Goal: Task Accomplishment & Management: Manage account settings

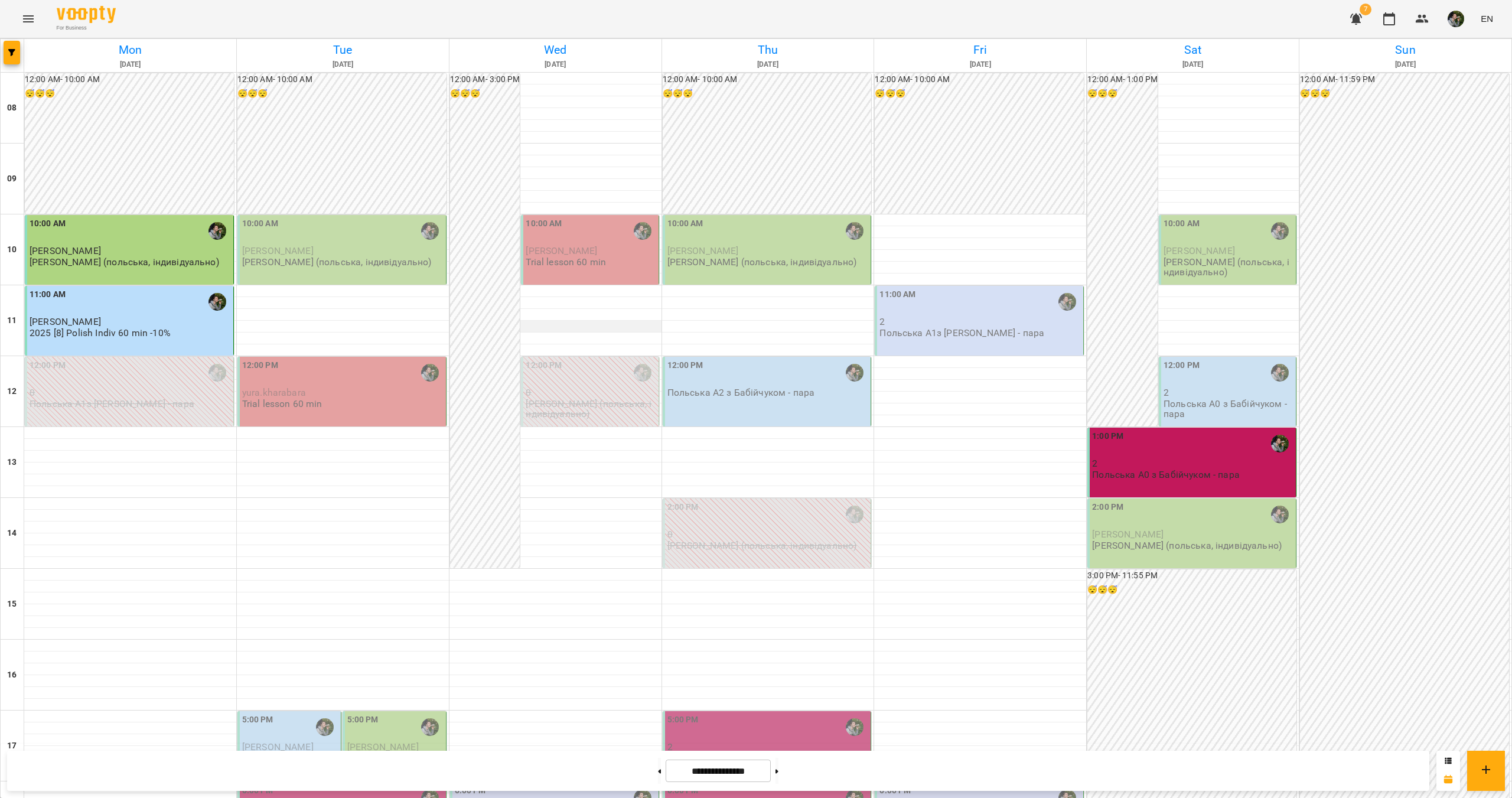
scroll to position [59, 0]
click at [555, 309] on div at bounding box center [555, 314] width 212 height 12
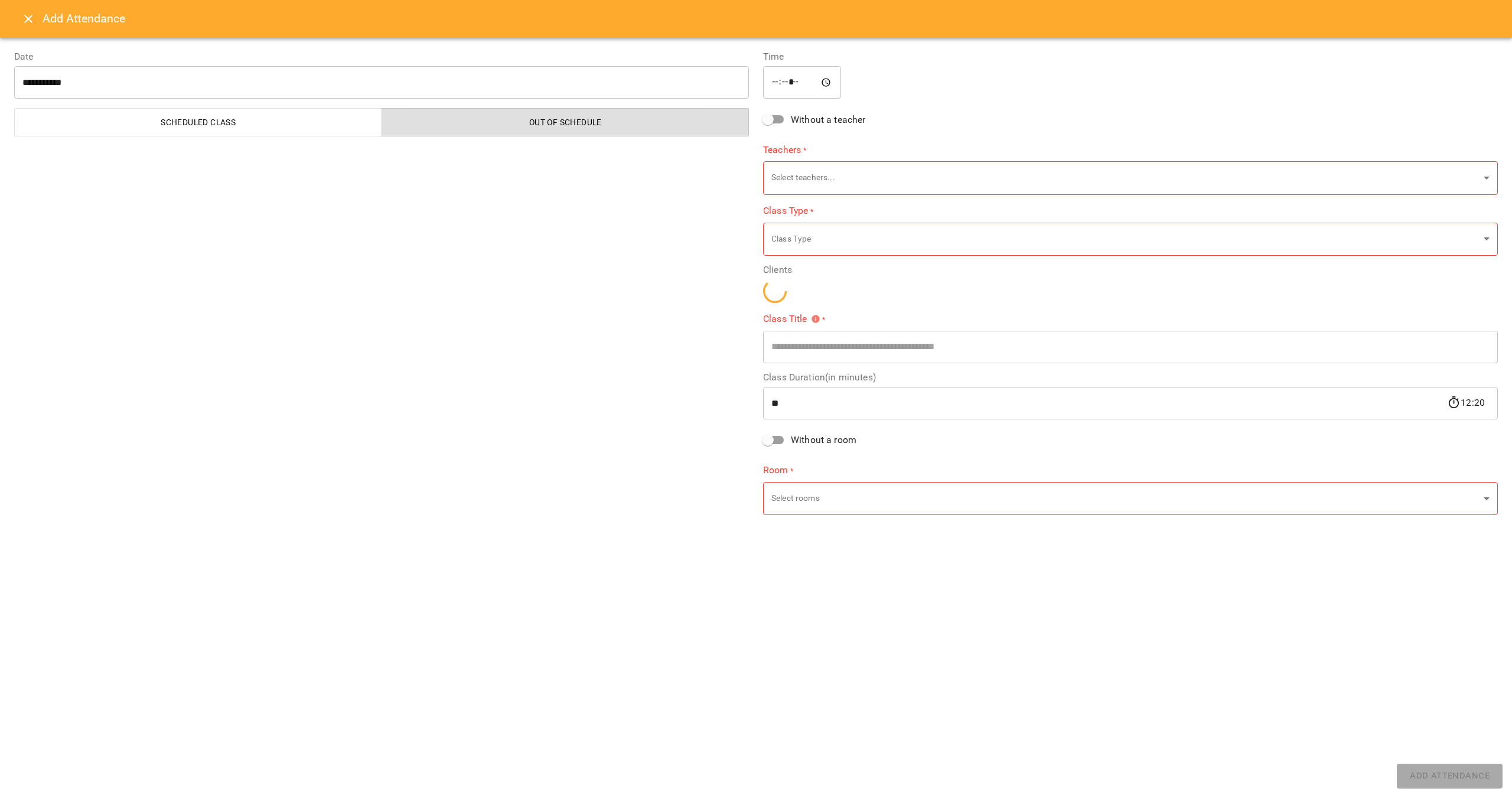
type input "**********"
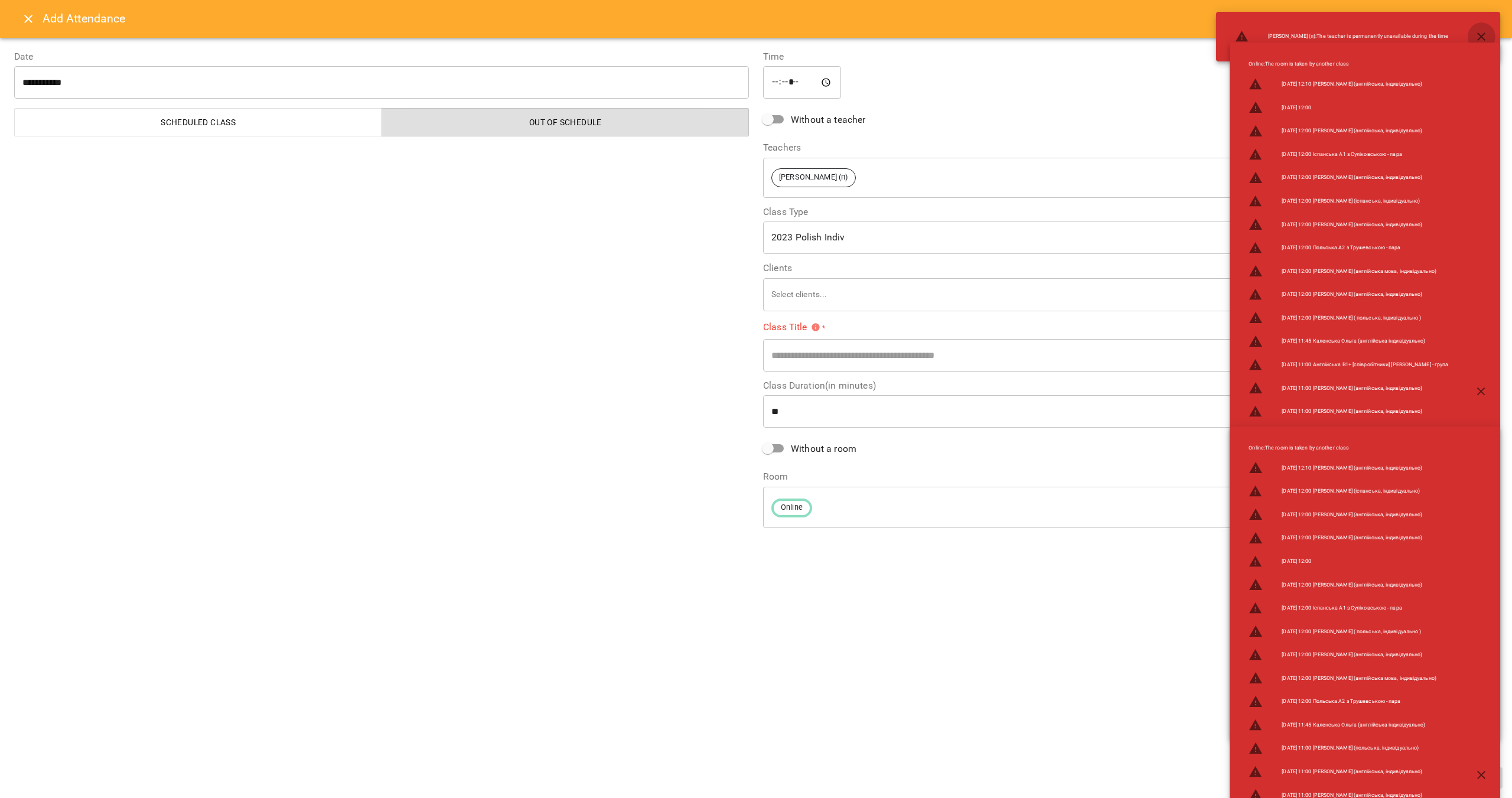
click at [1482, 30] on icon "button" at bounding box center [1481, 37] width 14 height 14
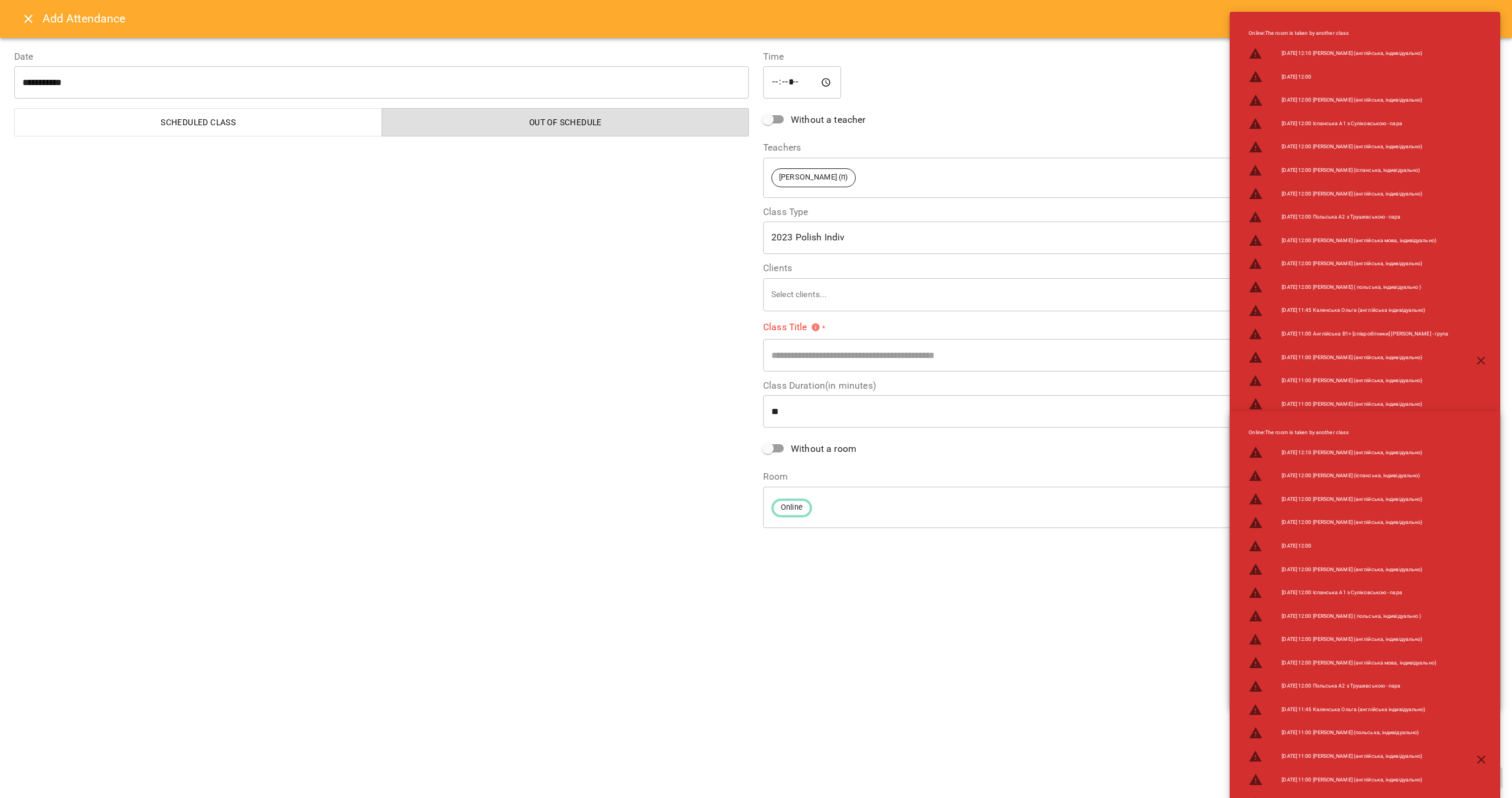
click at [1482, 350] on button "button" at bounding box center [1482, 361] width 28 height 28
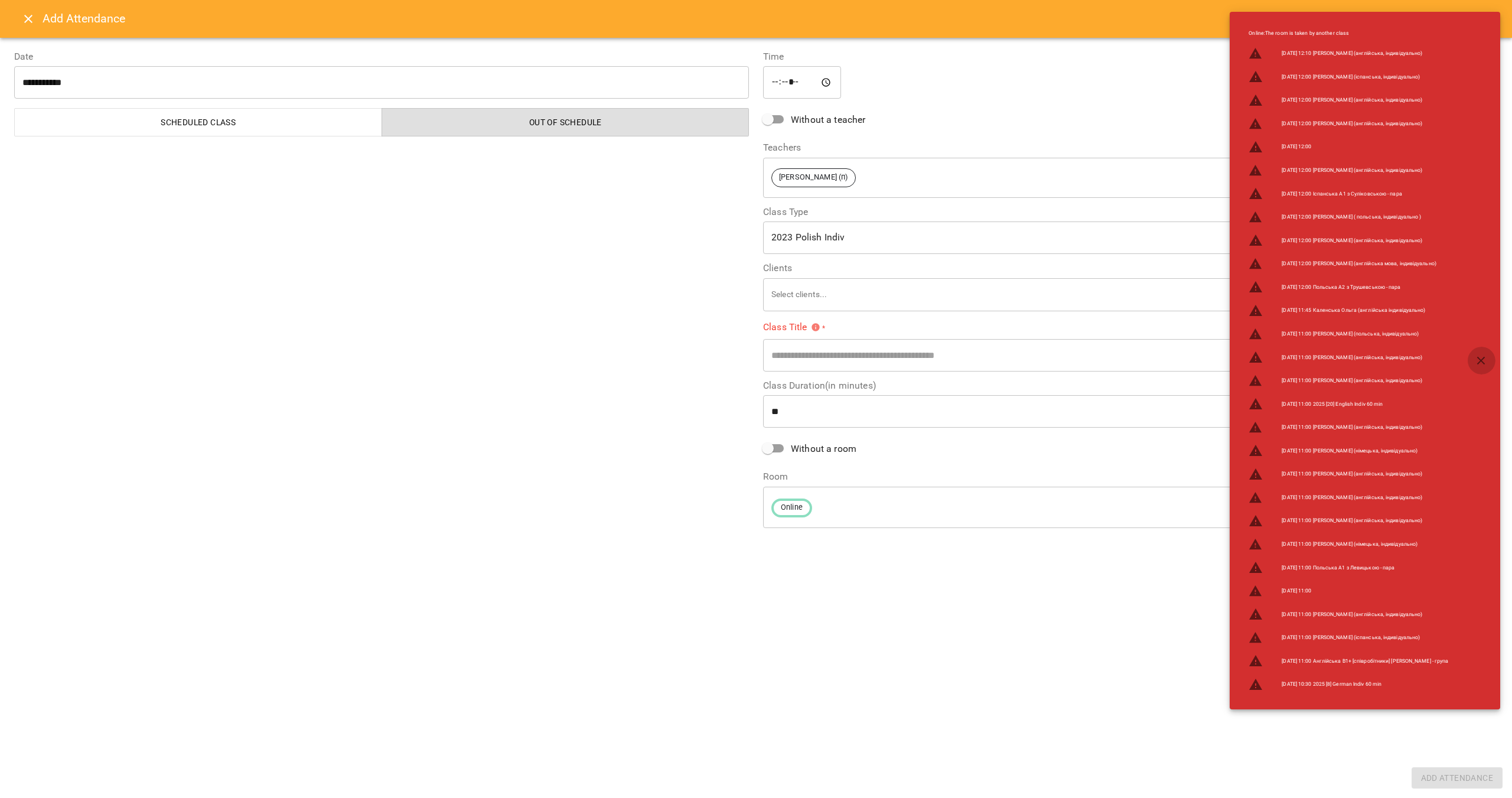
click at [1478, 357] on icon "button" at bounding box center [1481, 361] width 14 height 14
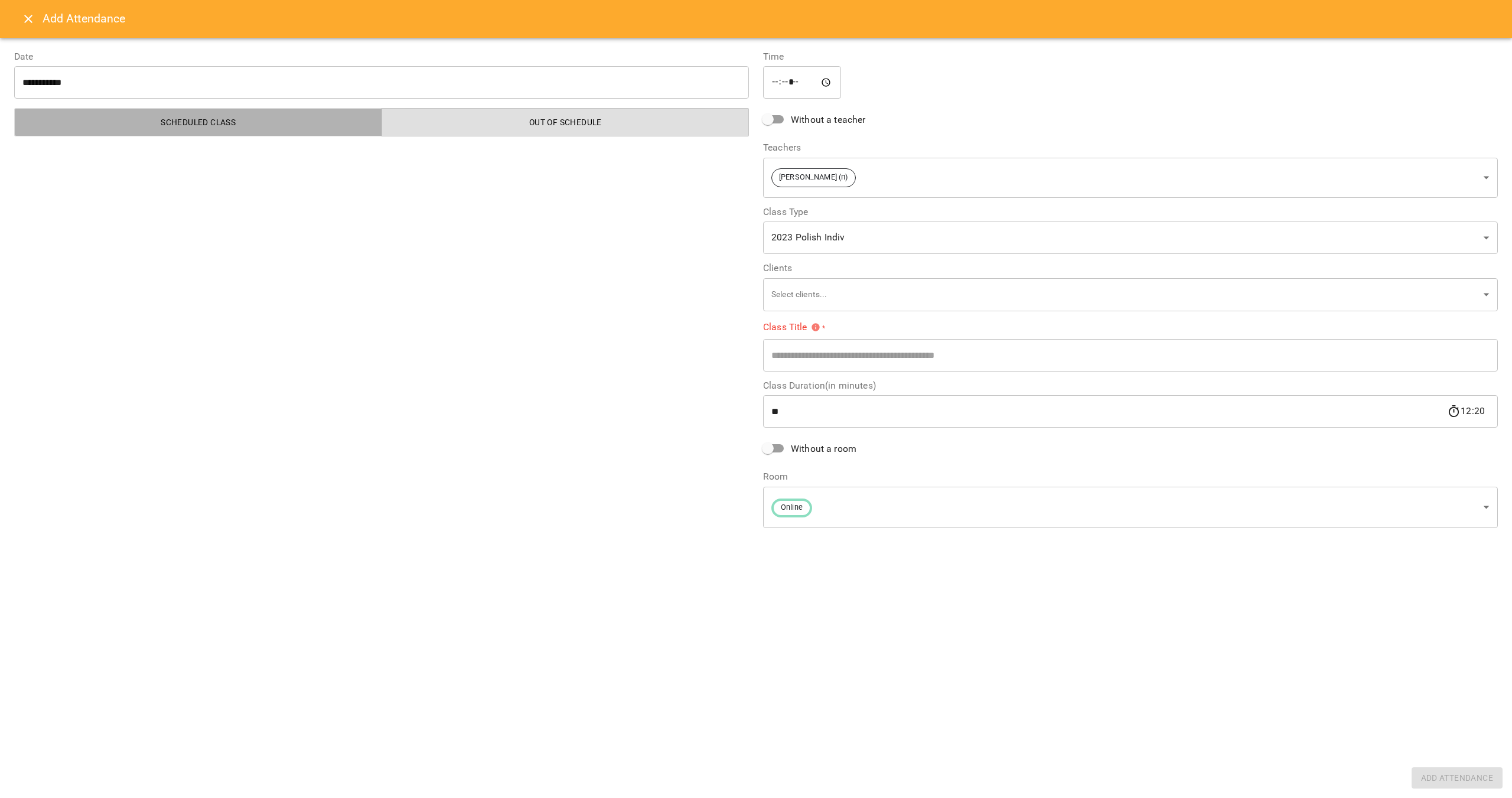
click at [217, 112] on button "Scheduled class" at bounding box center [198, 123] width 368 height 28
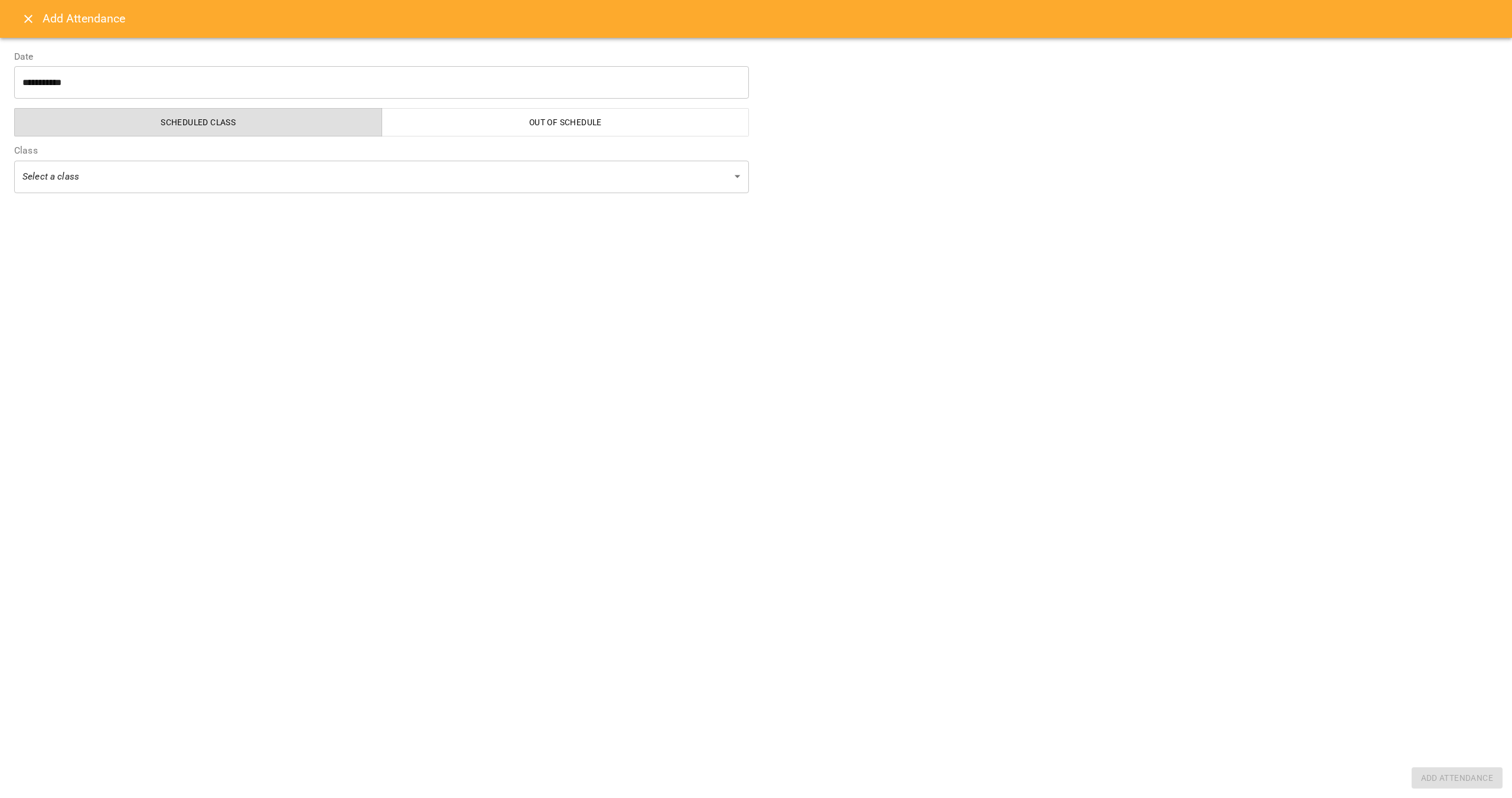
click at [257, 175] on body "For Business 7 EN [DATE] [DATE] [DATE] [DATE] [DATE] [DATE] [DATE] 09 10 11 12 …" at bounding box center [756, 594] width 1512 height 1189
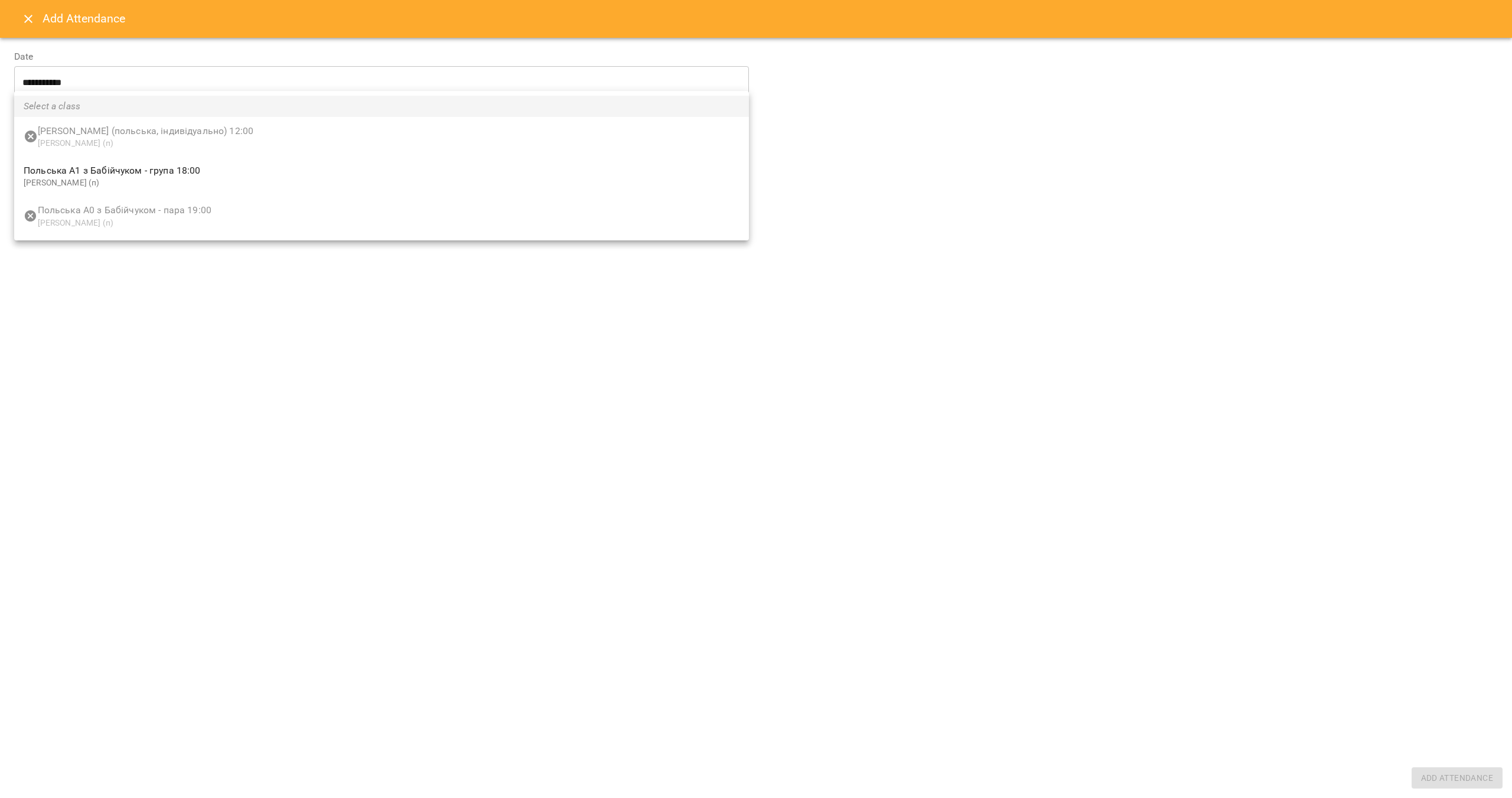
click at [72, 136] on ul "Select a class [PERSON_NAME] (польська, індивідуально) 12:00 [PERSON_NAME] (п) …" at bounding box center [382, 165] width 735 height 150
click at [135, 345] on div at bounding box center [756, 399] width 1512 height 798
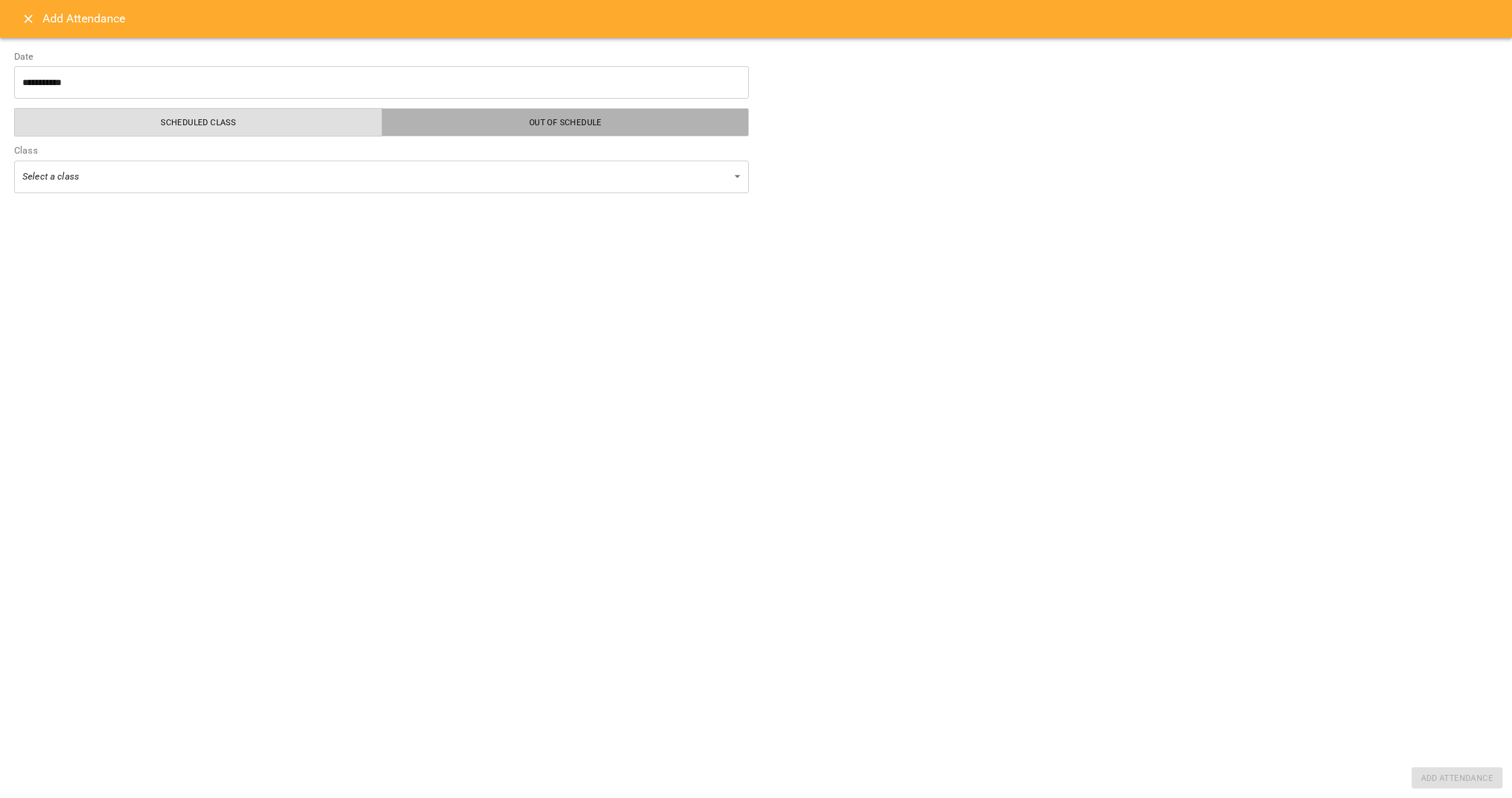
click at [458, 119] on span "Out of Schedule" at bounding box center [566, 122] width 353 height 14
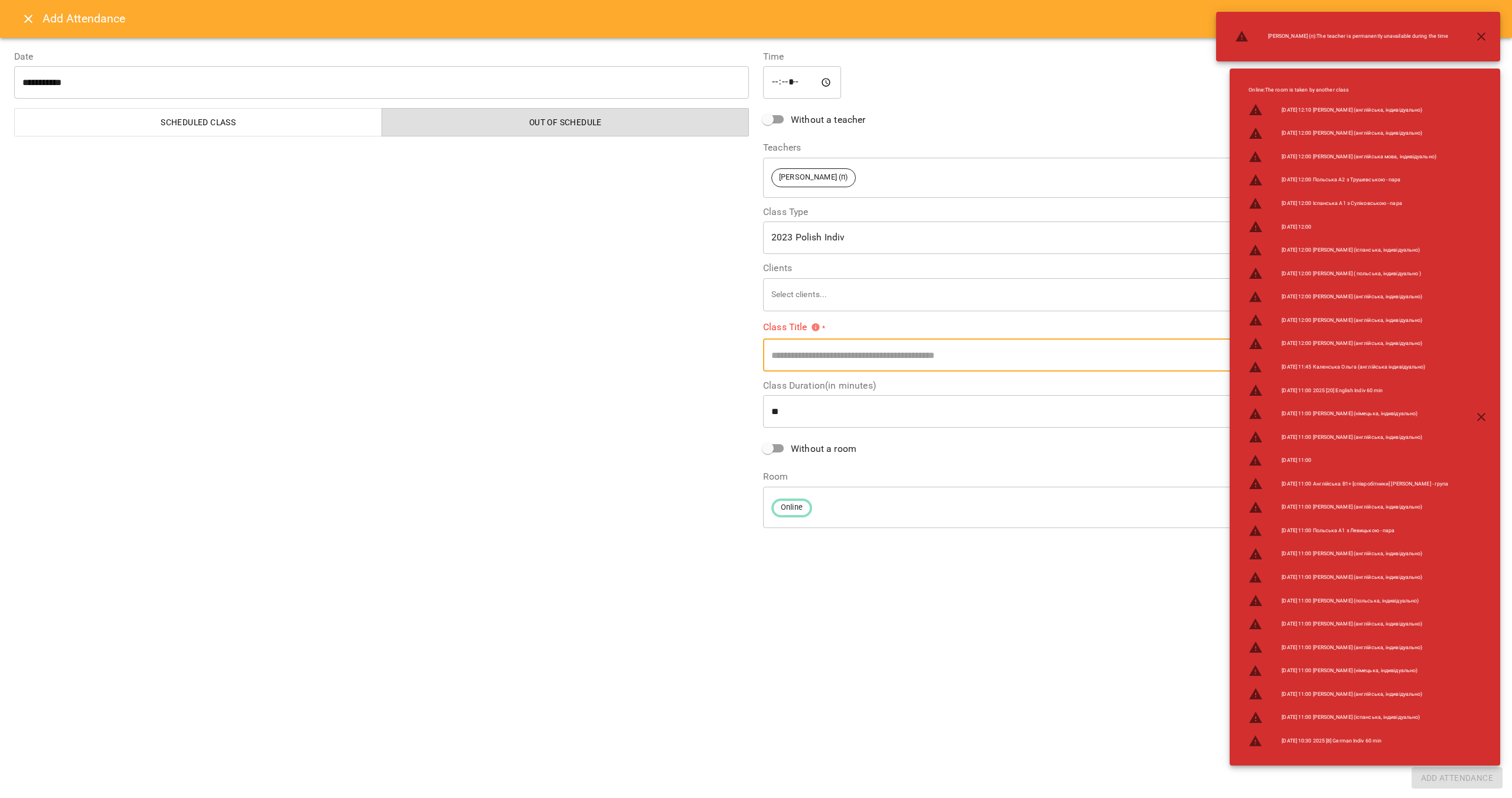
click at [826, 351] on input "text" at bounding box center [1131, 355] width 735 height 33
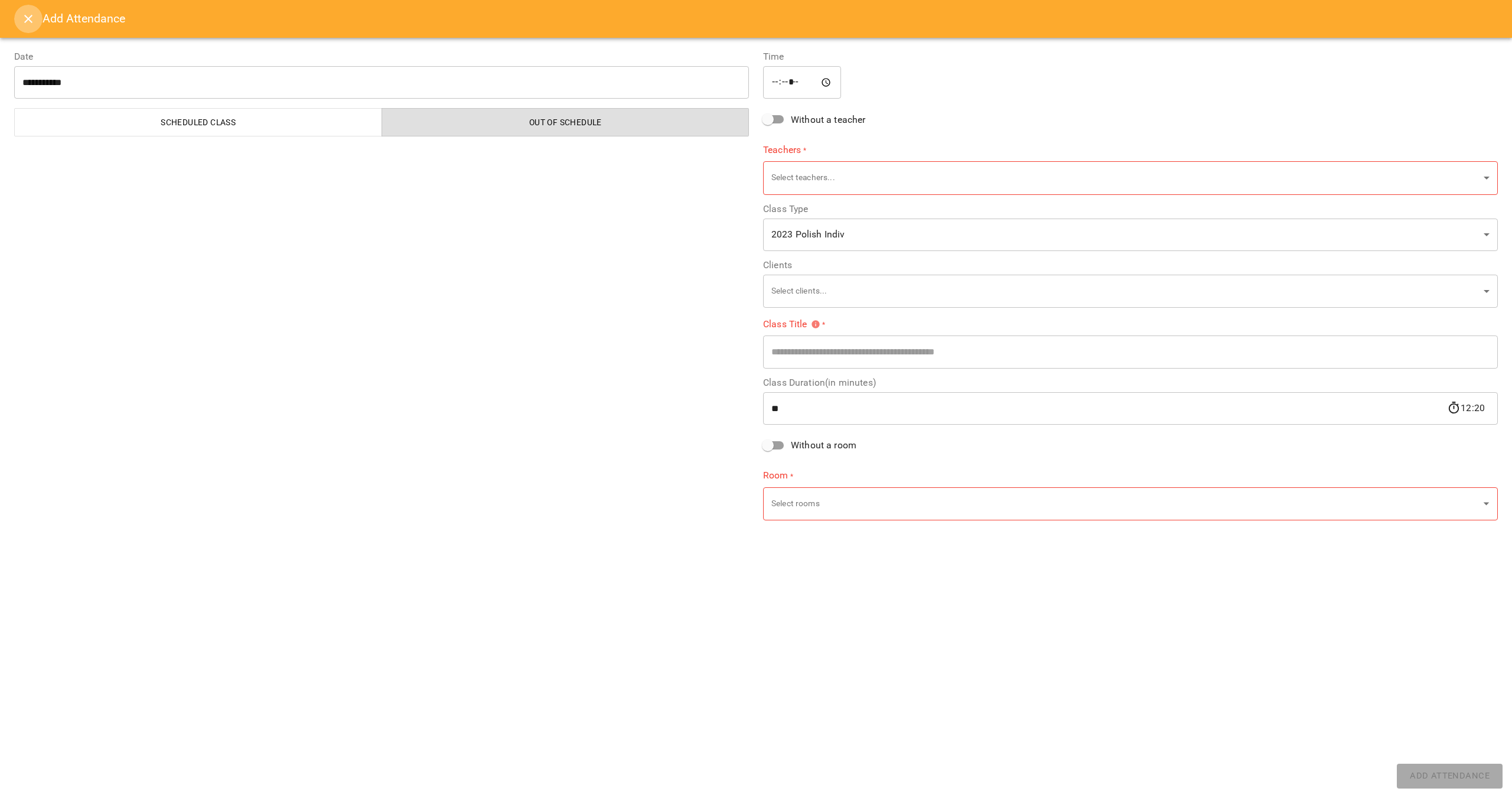
click at [20, 12] on button "Close" at bounding box center [28, 19] width 28 height 28
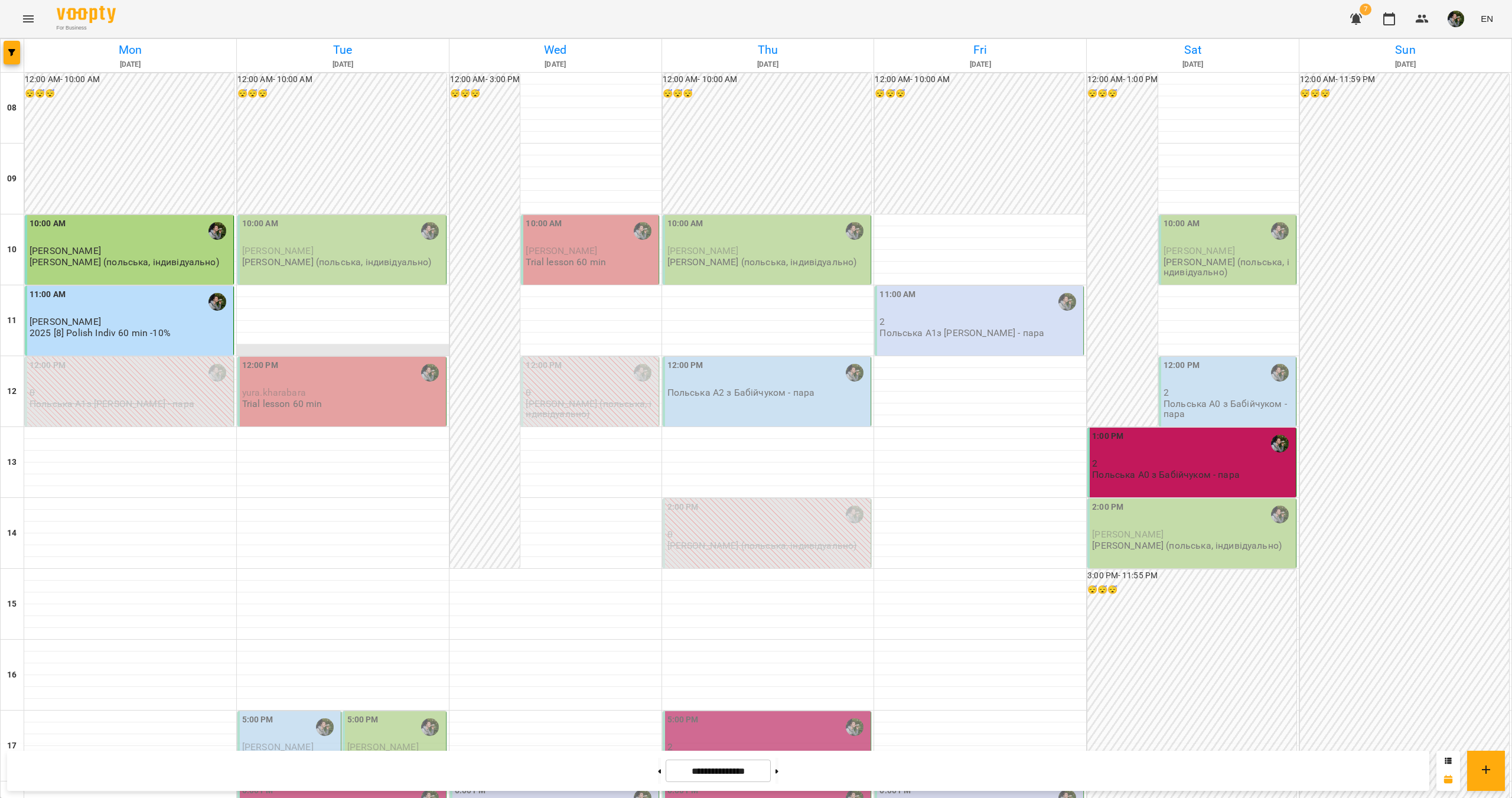
scroll to position [118, 0]
drag, startPoint x: 364, startPoint y: 187, endPoint x: 308, endPoint y: 208, distance: 59.8
click at [308, 321] on div at bounding box center [342, 326] width 212 height 12
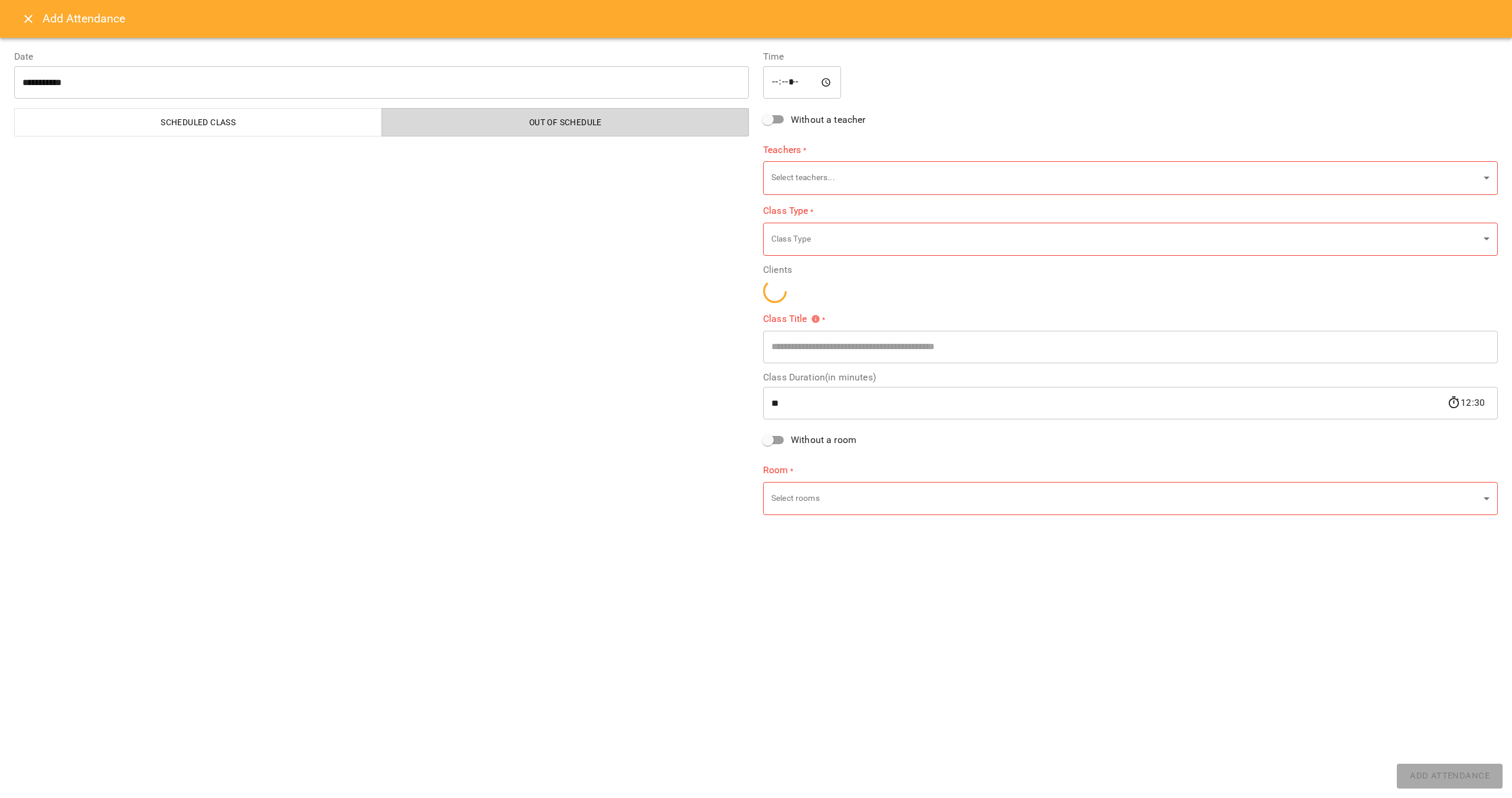
type input "**********"
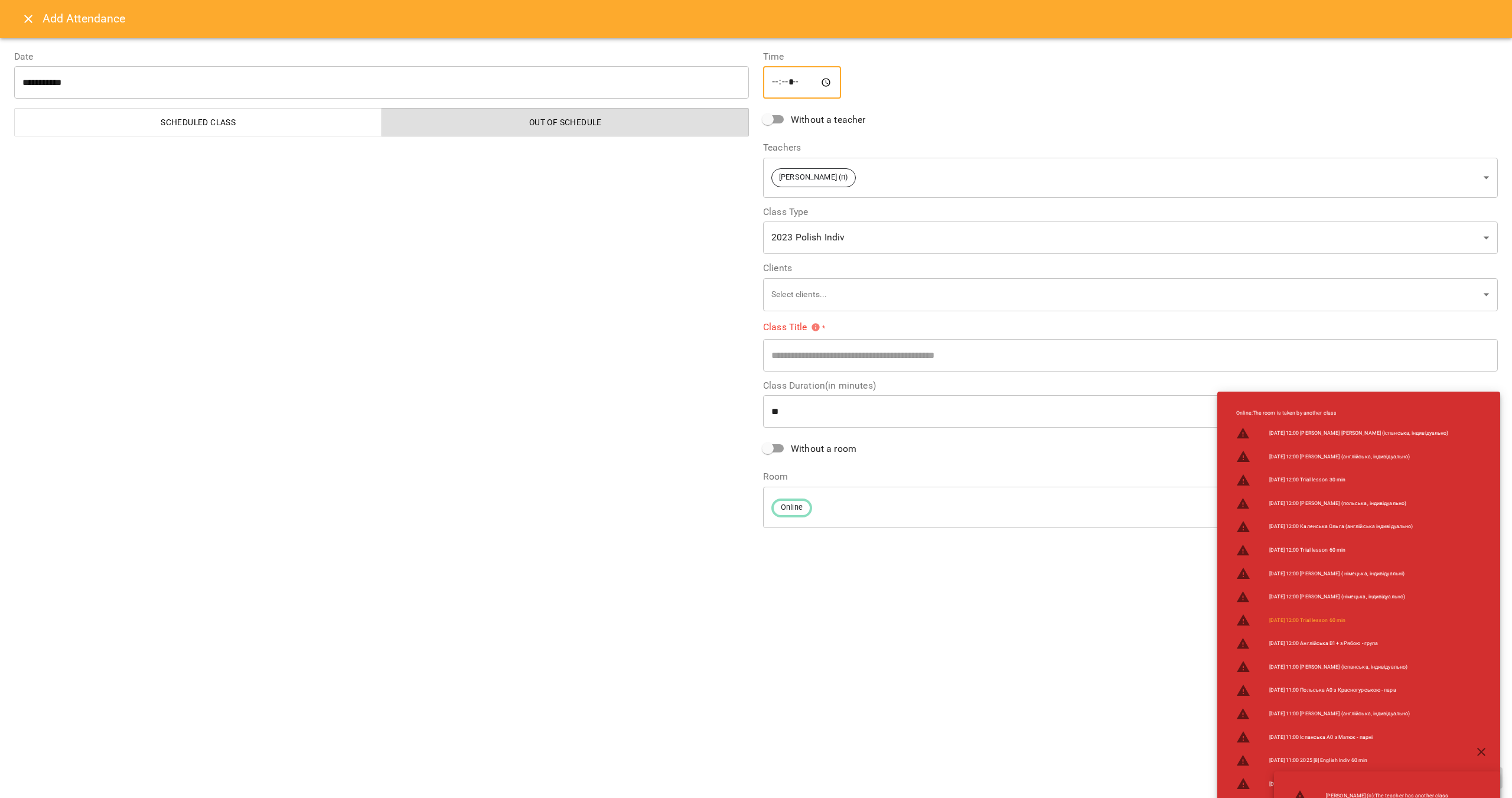
click at [775, 89] on input "*****" at bounding box center [802, 83] width 78 height 33
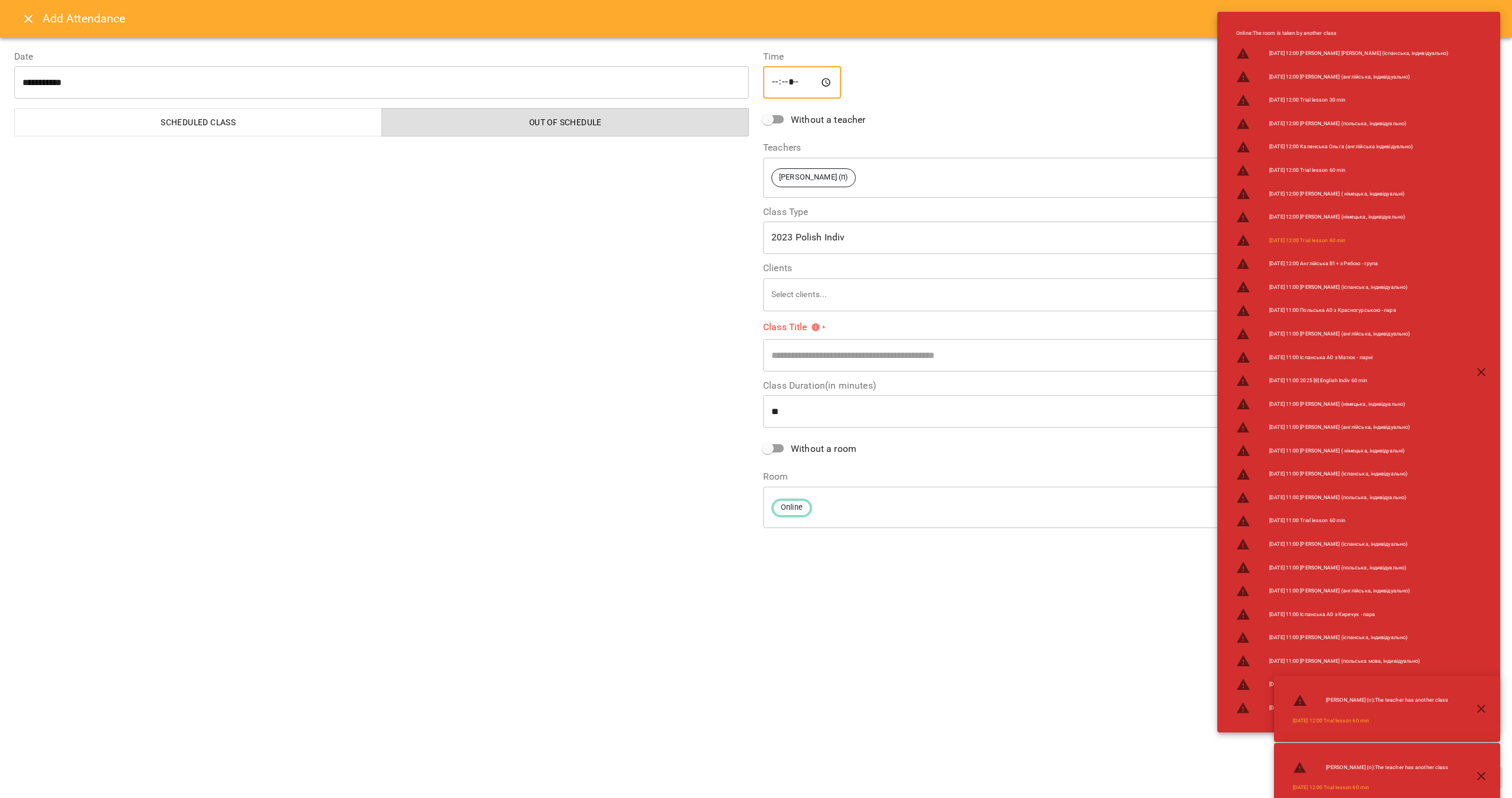
click at [929, 84] on div "***** ​" at bounding box center [1131, 83] width 735 height 33
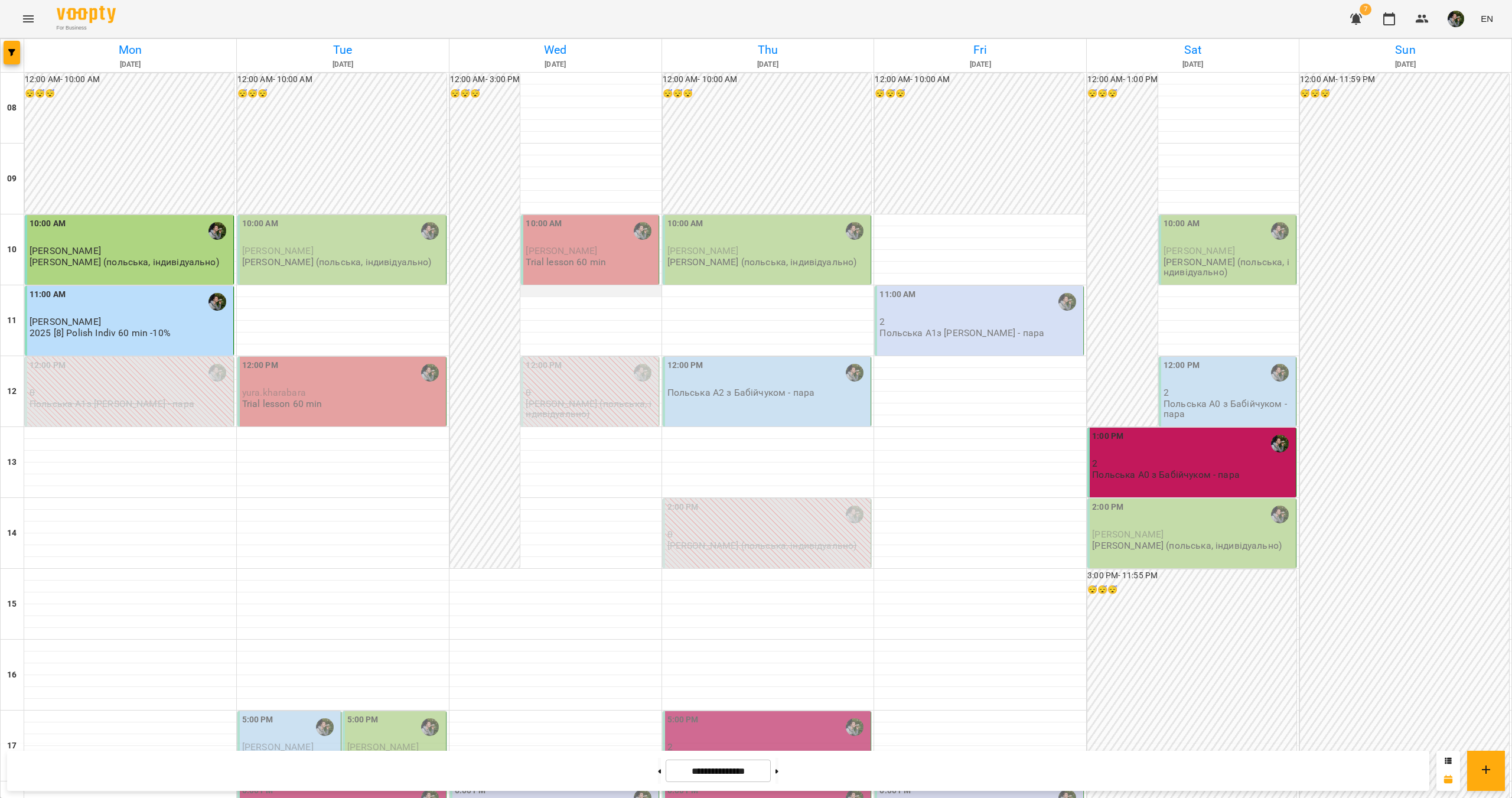
click at [546, 290] on div at bounding box center [555, 291] width 212 height 12
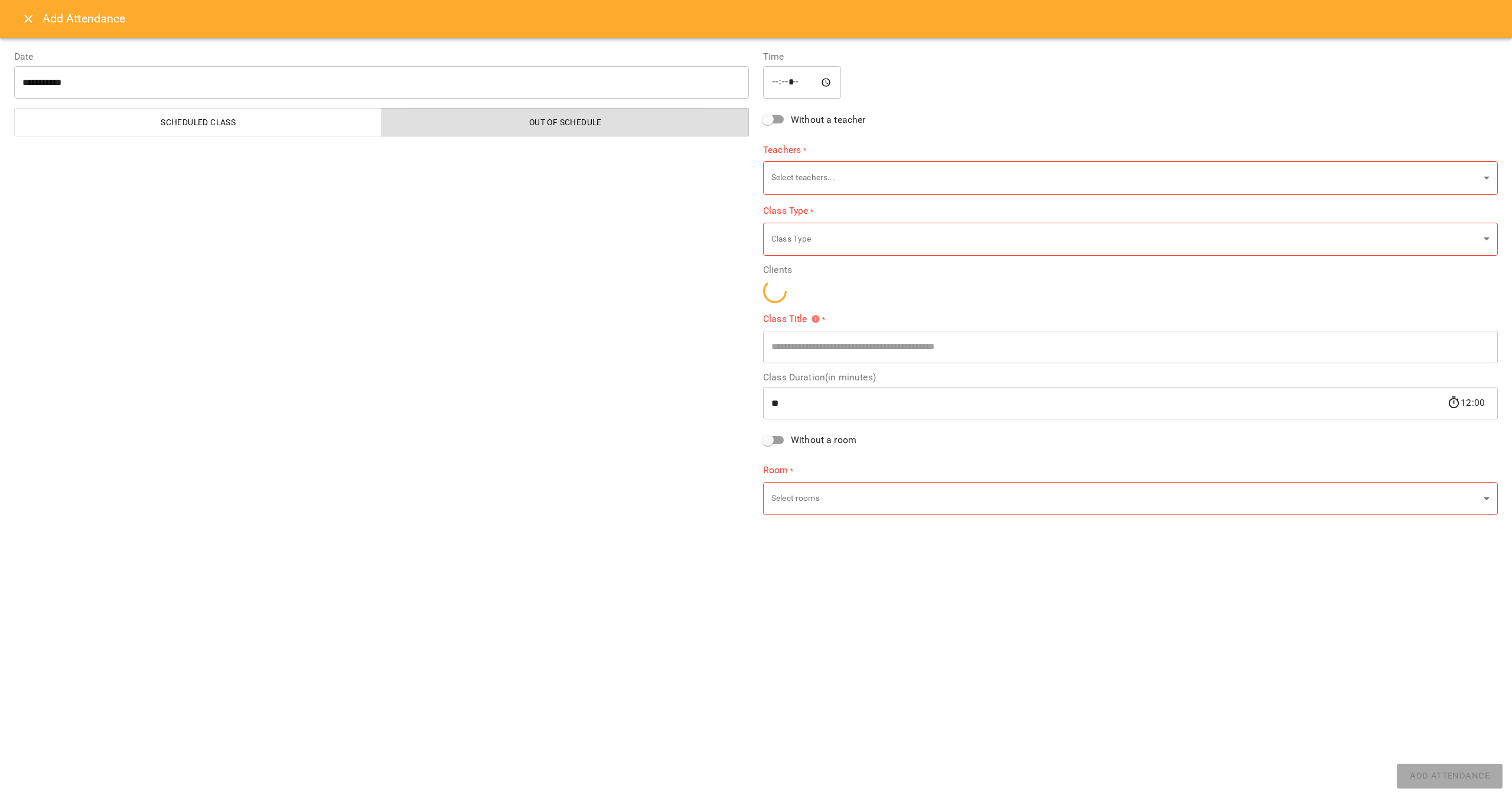
type input "**********"
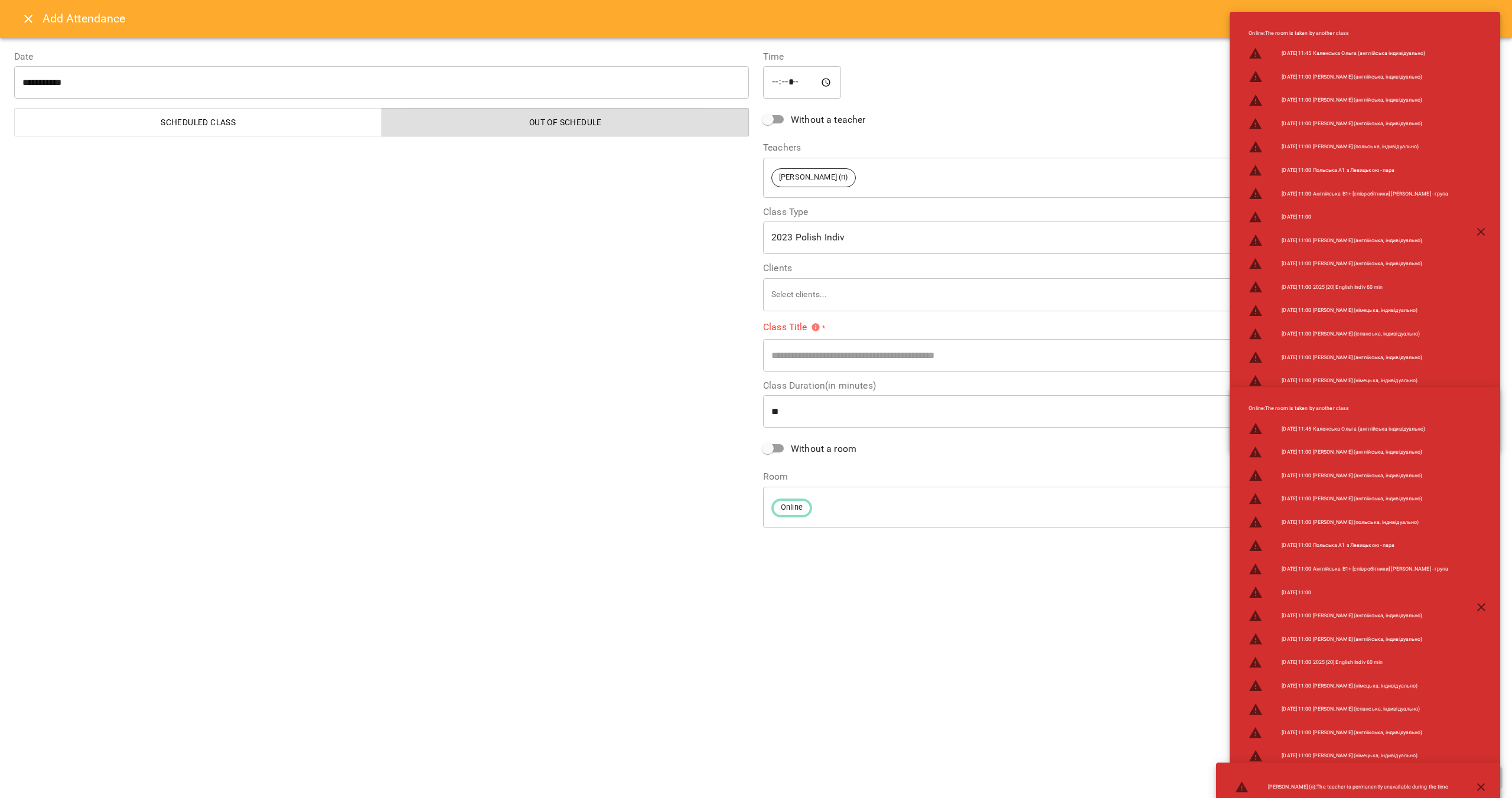
click at [1478, 232] on icon "button" at bounding box center [1481, 232] width 14 height 14
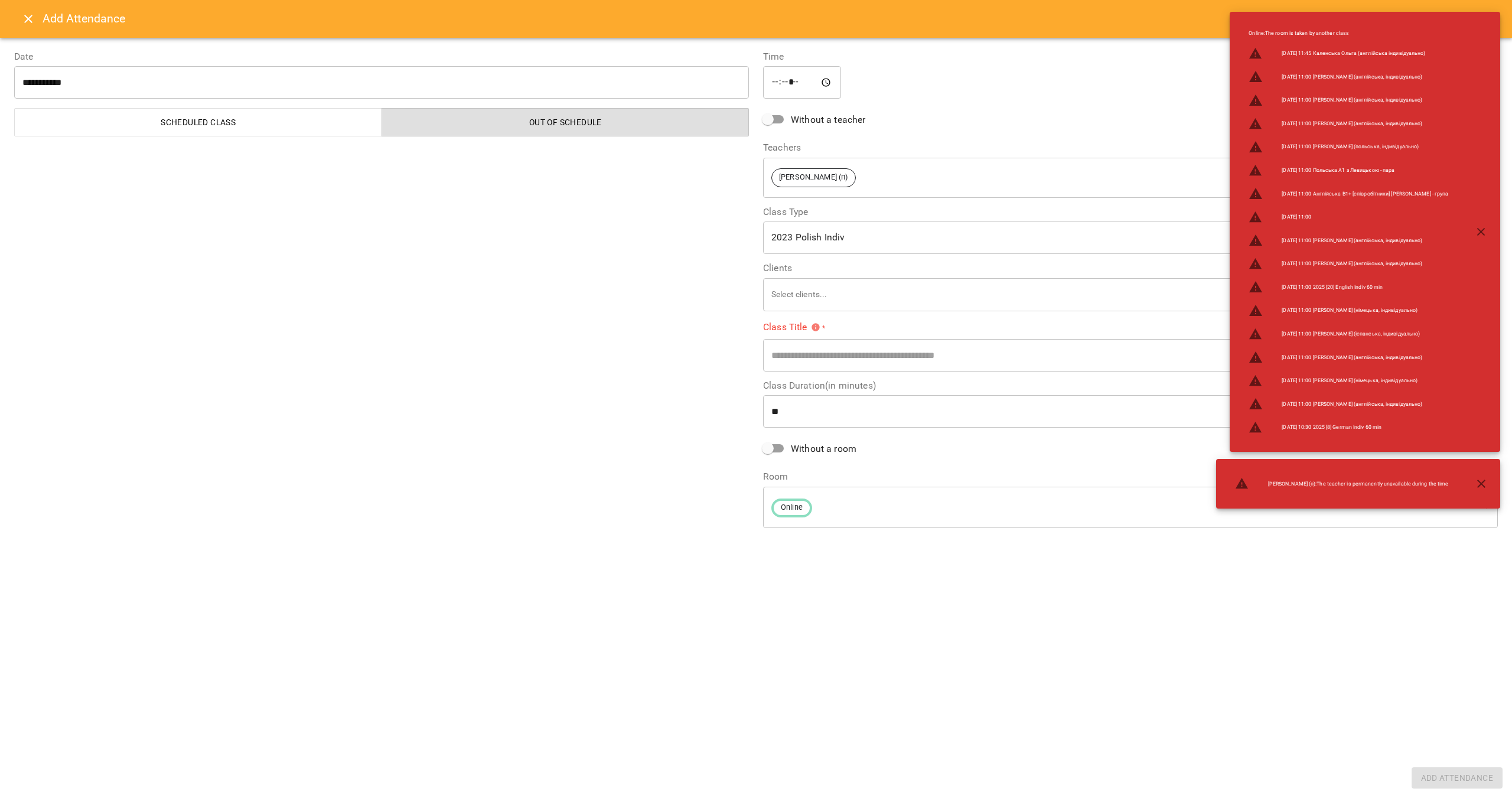
click at [1483, 216] on div "Online : The room is taken by another class 2025-09-17 11:45 Каленська Ольга (а…" at bounding box center [1365, 231] width 271 height 440
click at [1483, 221] on button "button" at bounding box center [1482, 232] width 28 height 28
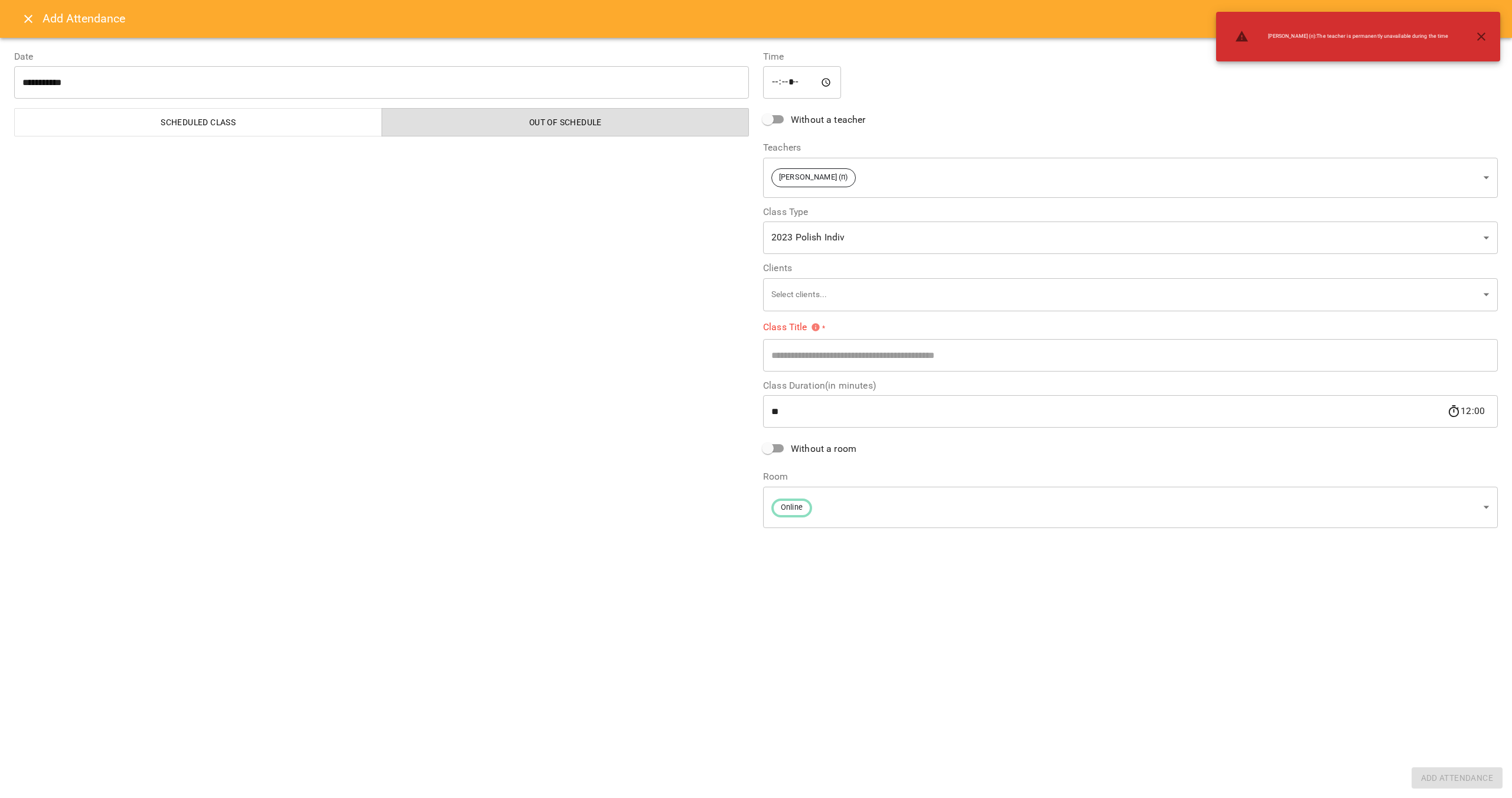
click at [1482, 37] on icon "button" at bounding box center [1482, 37] width 8 height 8
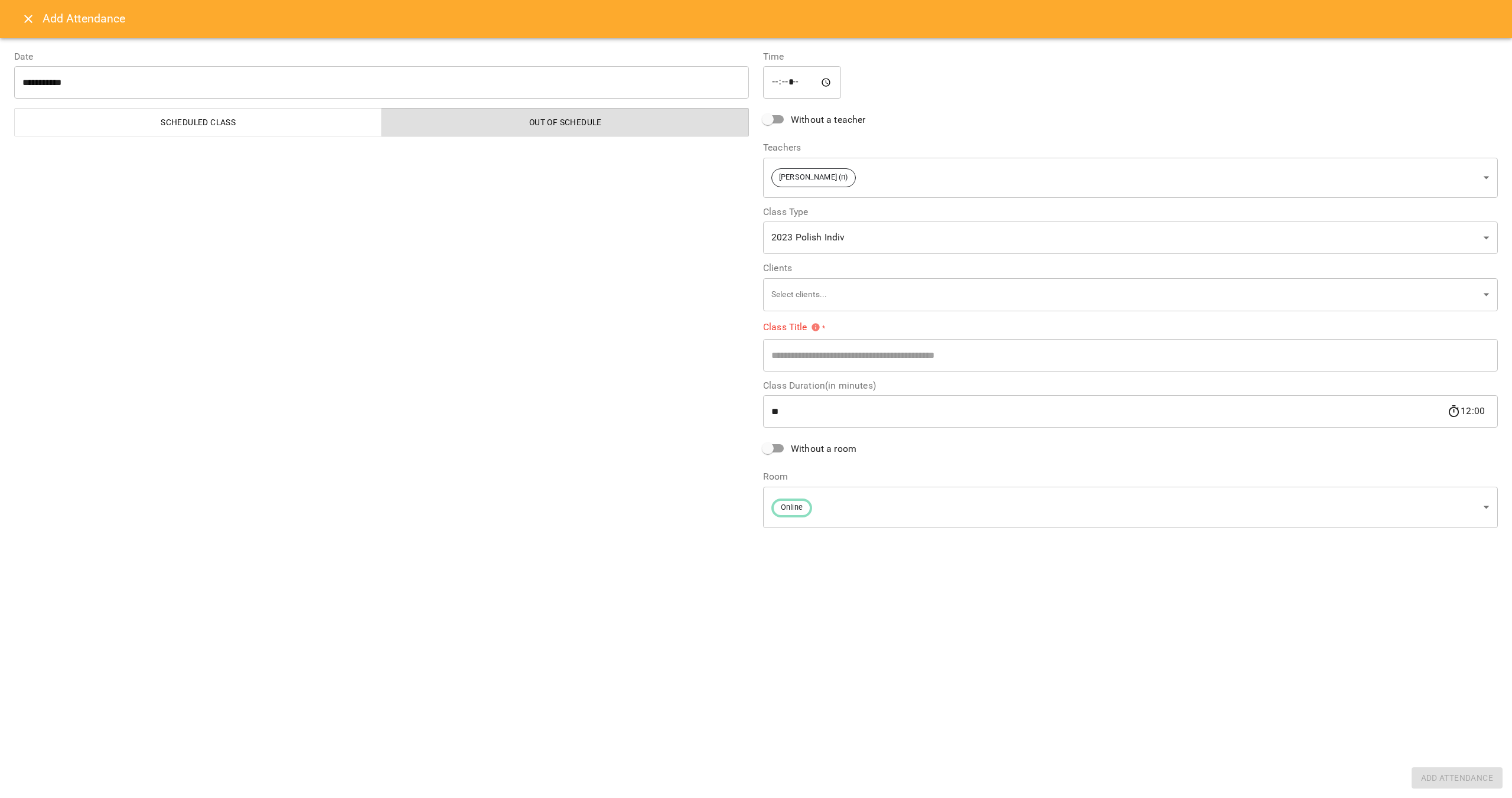
click at [1480, 156] on div "**********" at bounding box center [1131, 170] width 735 height 55
click at [1477, 166] on body "For Business 7 EN [DATE] [DATE] [DATE] [DATE] [DATE] [DATE] [DATE] 09 10 11 12 …" at bounding box center [756, 594] width 1512 height 1189
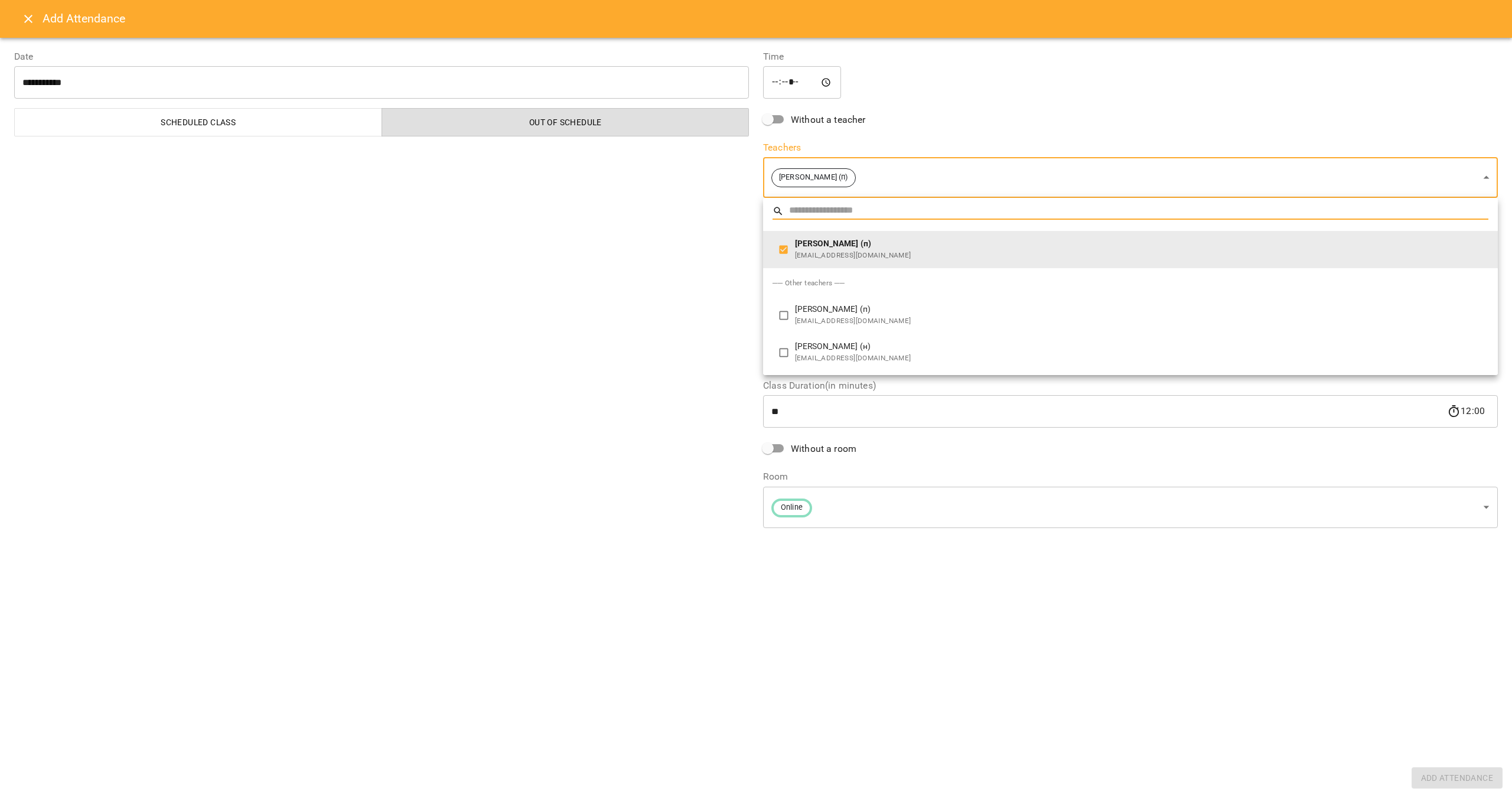
click at [1369, 183] on div at bounding box center [756, 399] width 1512 height 798
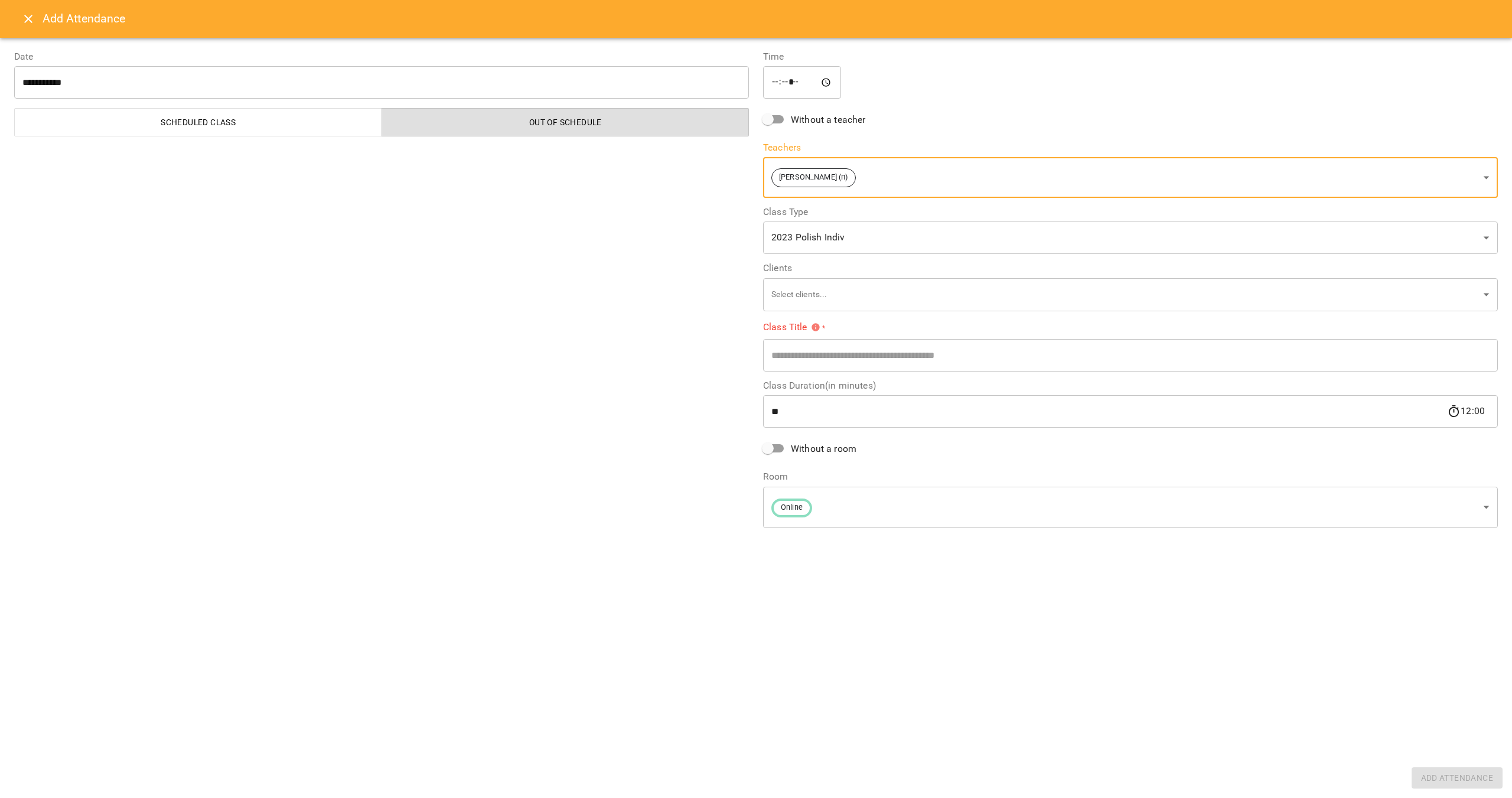
click at [1062, 234] on body "For Business 7 EN [DATE] [DATE] [DATE] [DATE] [DATE] [DATE] [DATE] 09 10 11 12 …" at bounding box center [756, 594] width 1512 height 1189
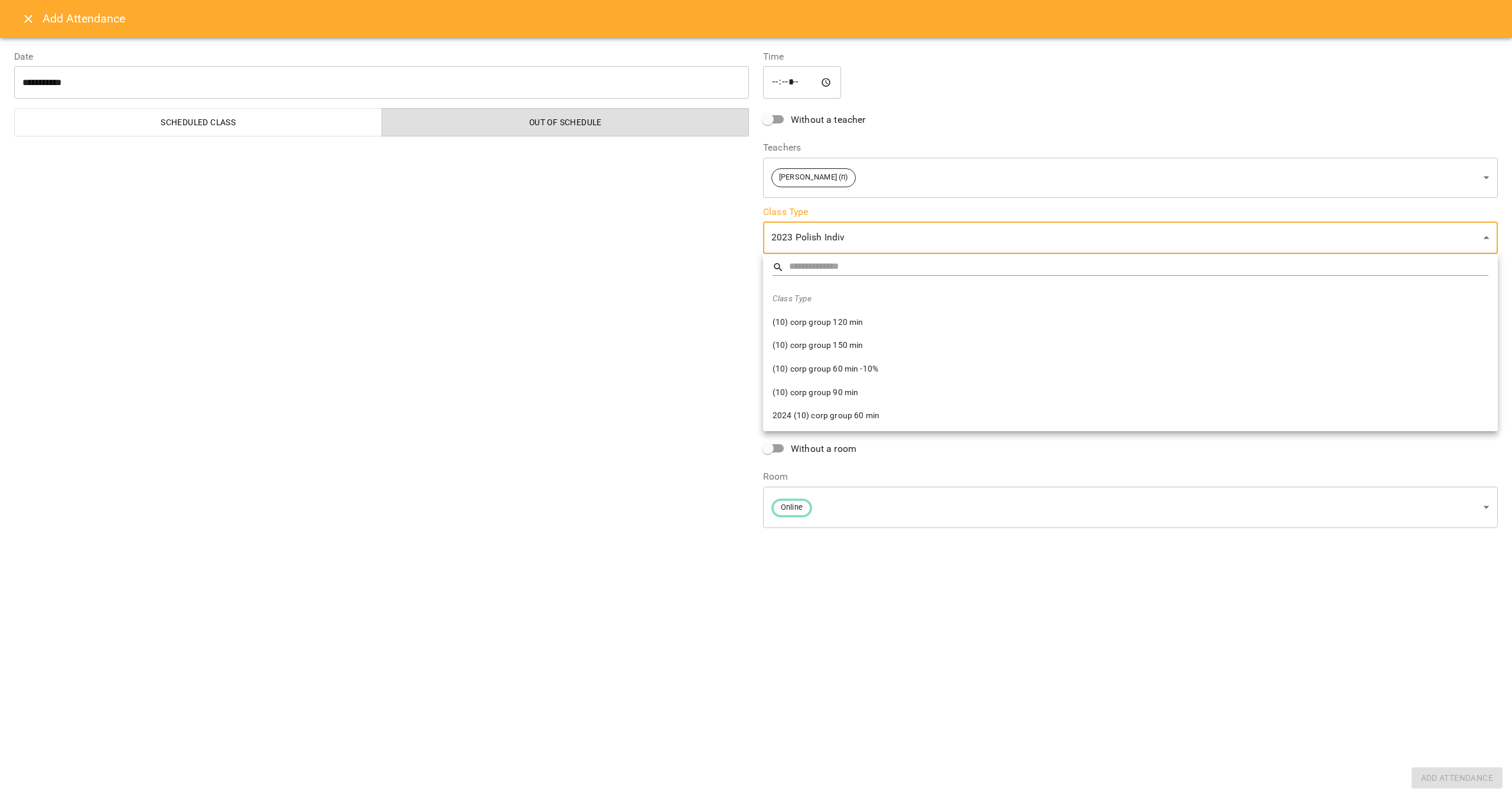
click at [1037, 239] on div at bounding box center [756, 399] width 1512 height 798
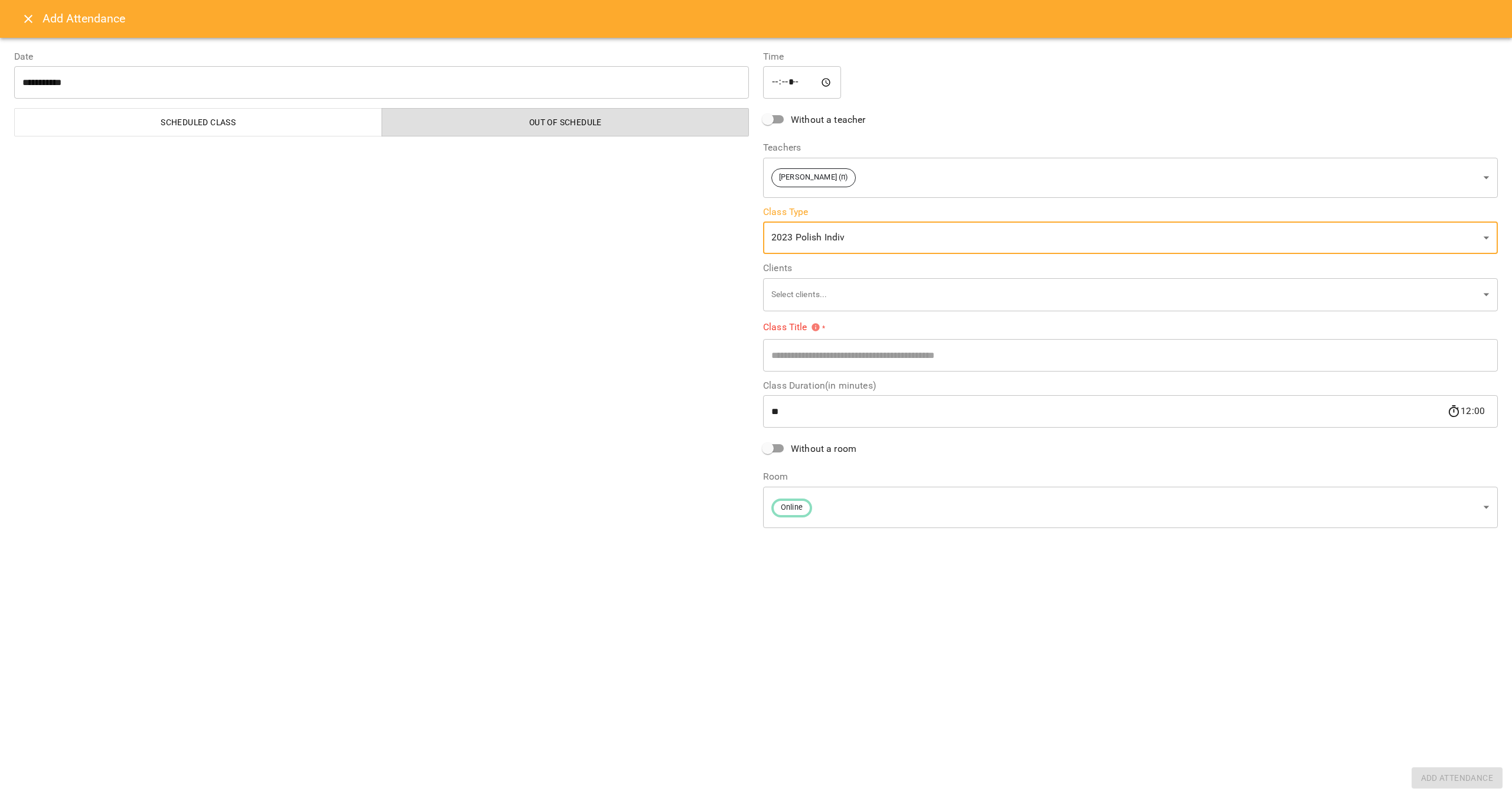
click at [882, 349] on input "text" at bounding box center [1131, 355] width 735 height 33
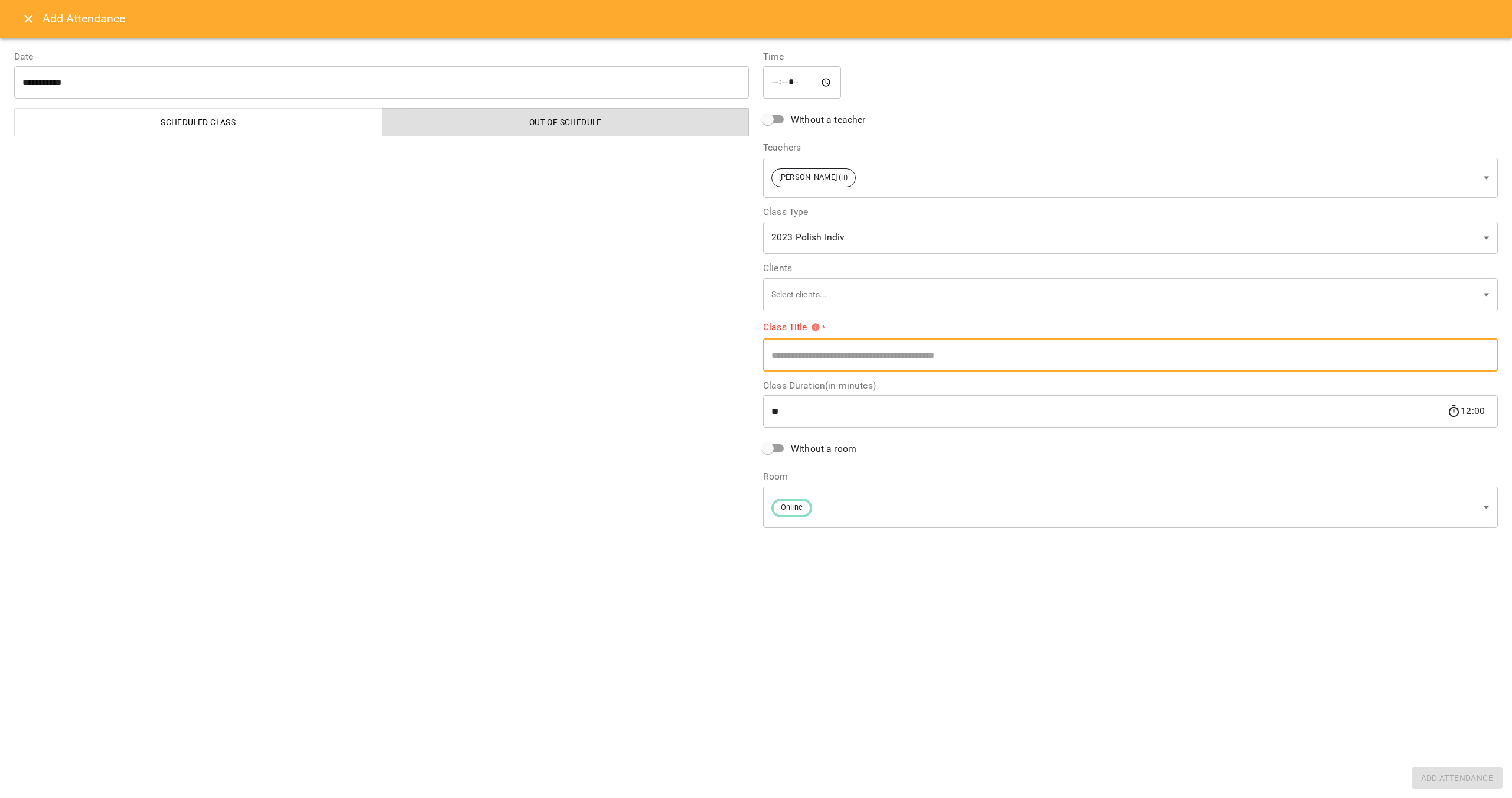
click at [24, 16] on icon "Close" at bounding box center [28, 18] width 14 height 14
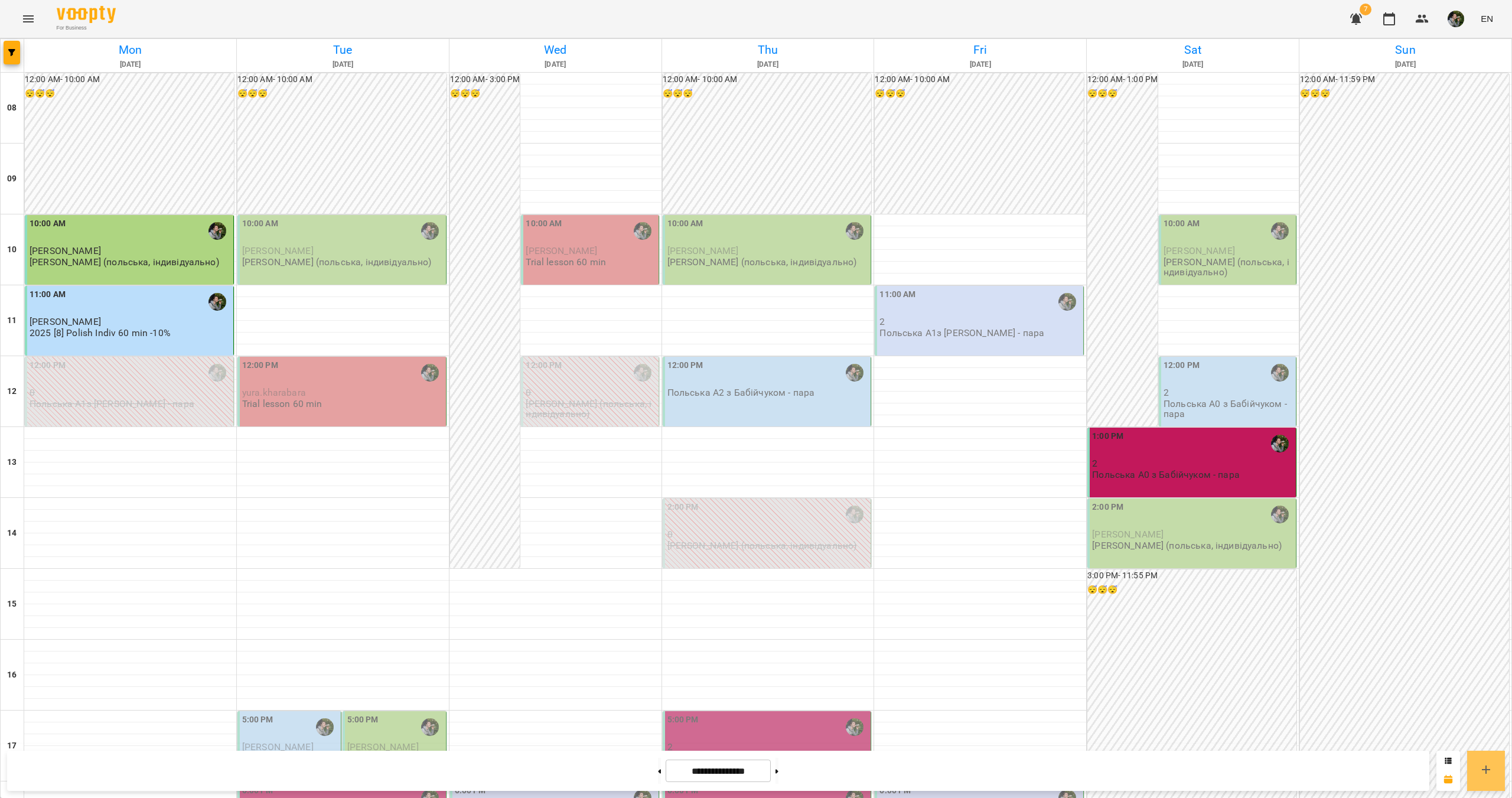
click at [1482, 767] on icon at bounding box center [1486, 770] width 14 height 14
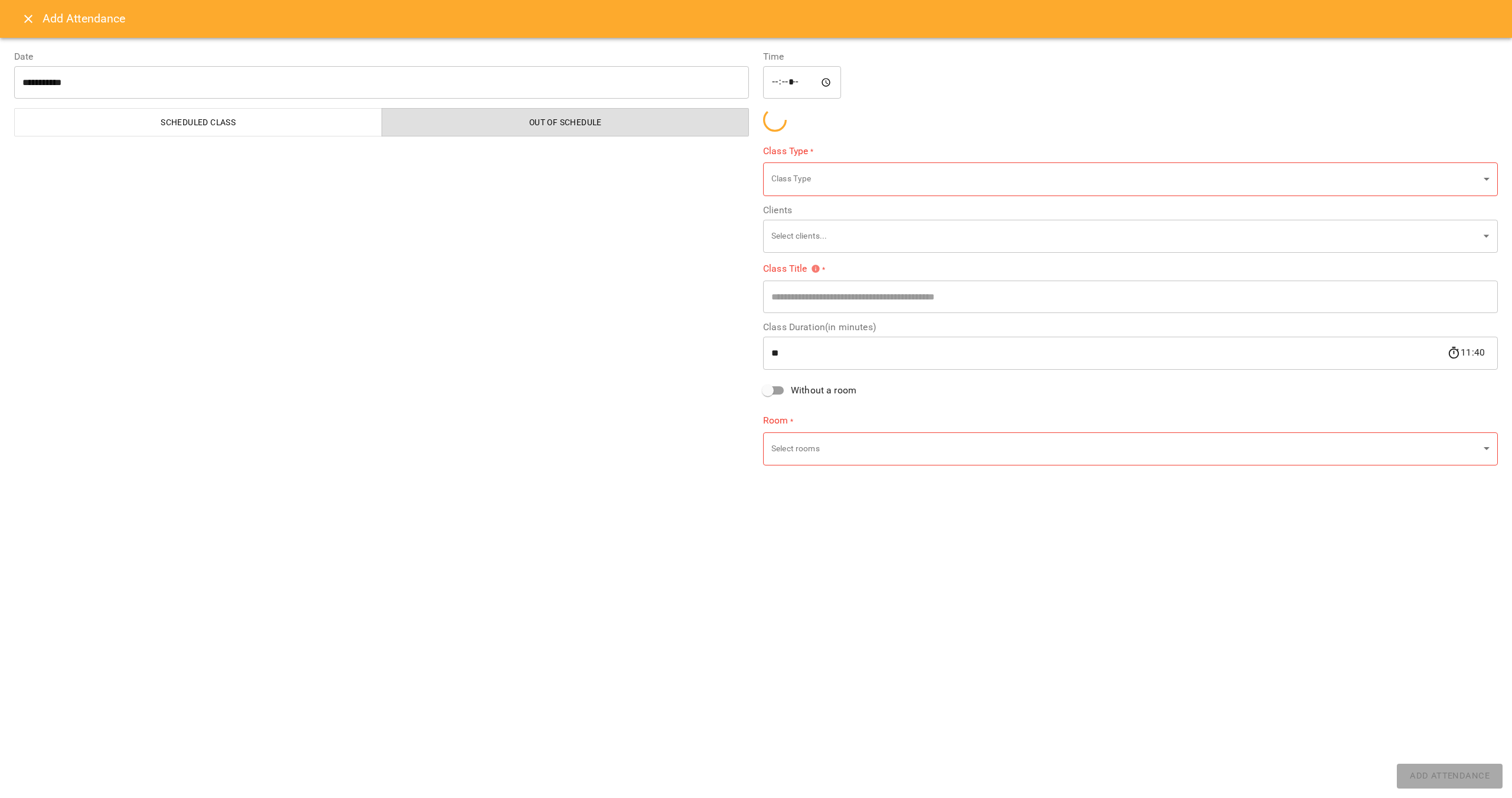
type input "*****"
type input "**********"
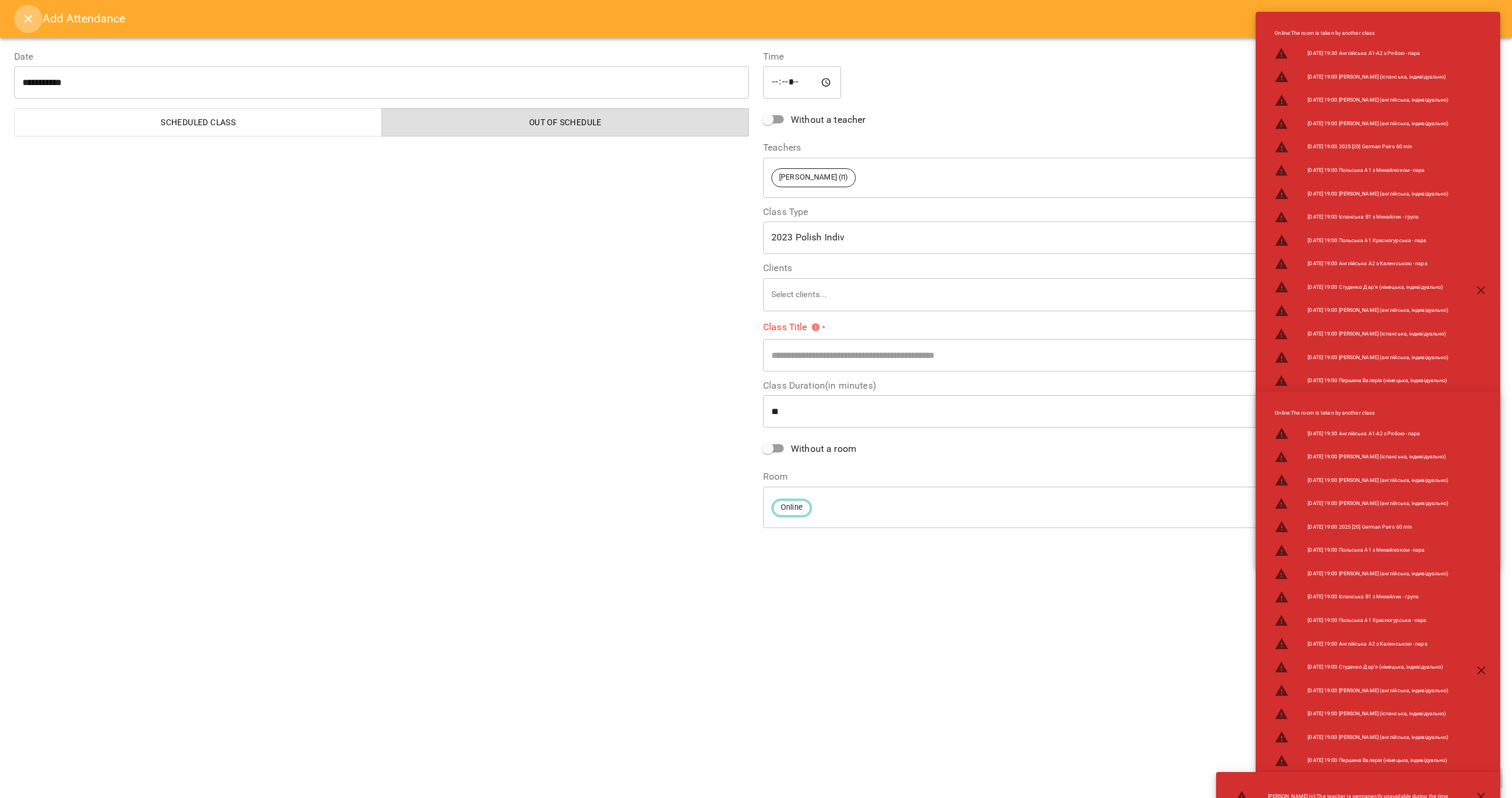
click at [20, 12] on button "Close" at bounding box center [28, 19] width 28 height 28
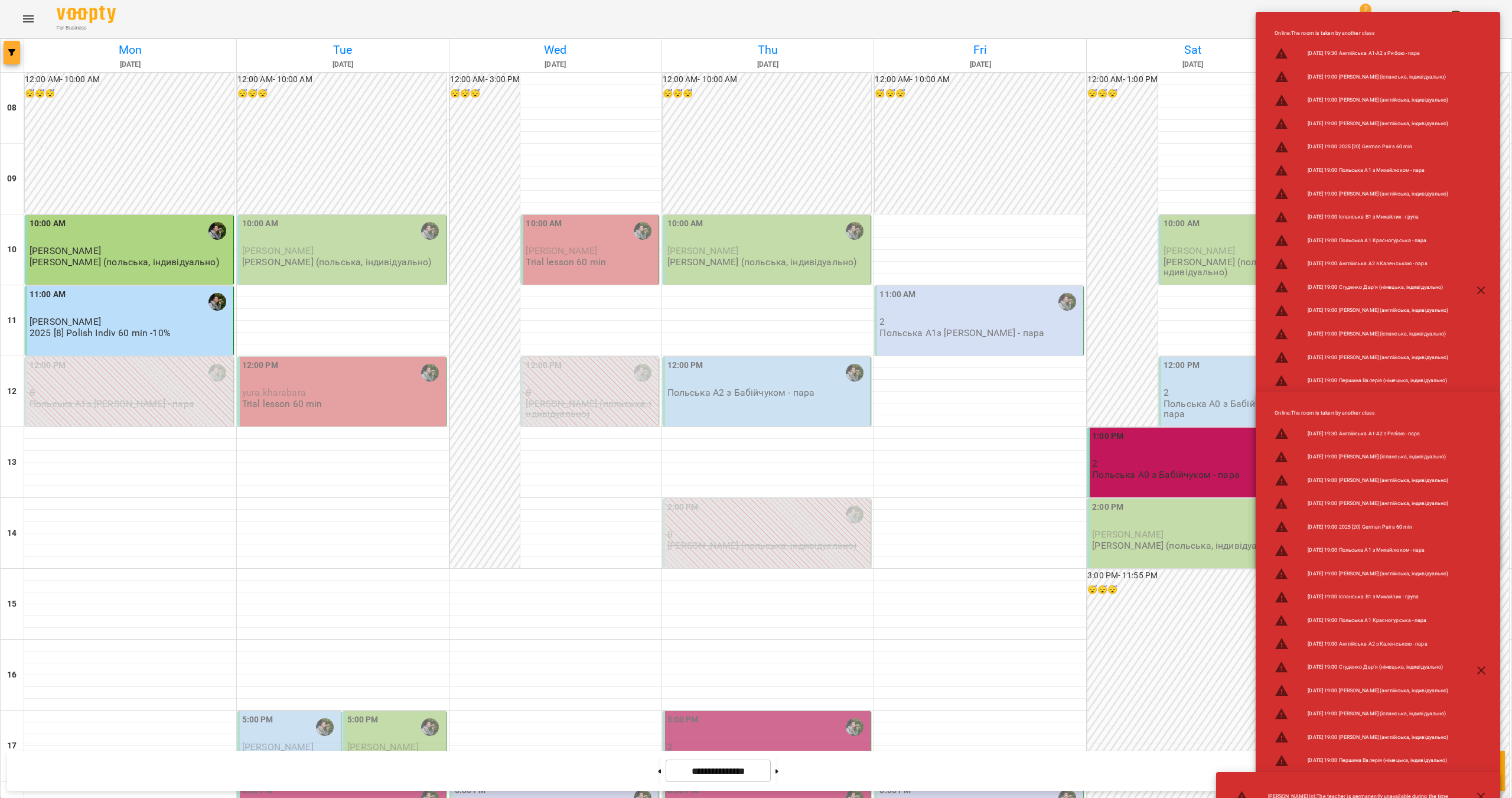
click at [10, 50] on icon "button" at bounding box center [12, 52] width 7 height 7
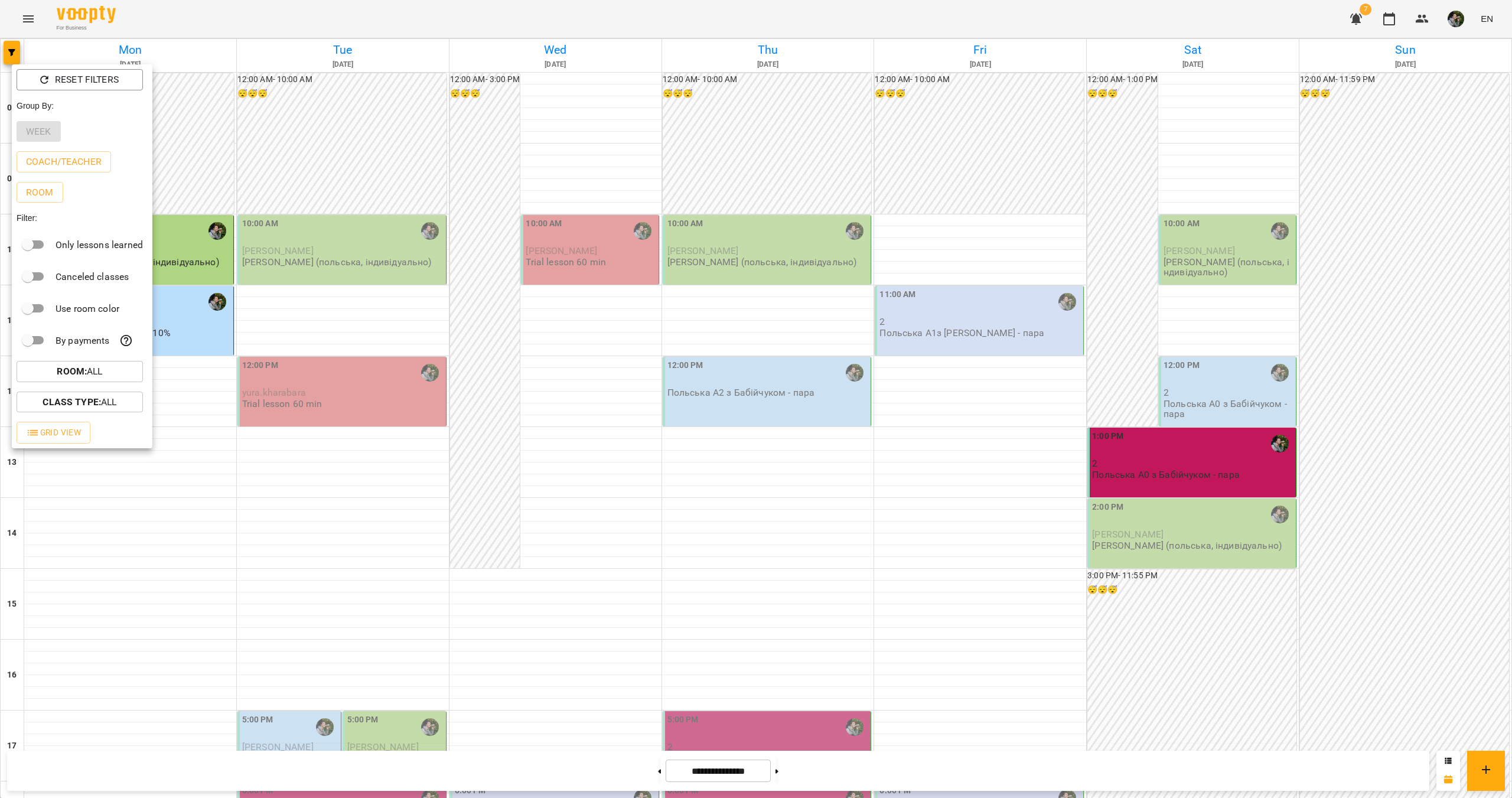
click at [1273, 21] on div at bounding box center [756, 399] width 1512 height 798
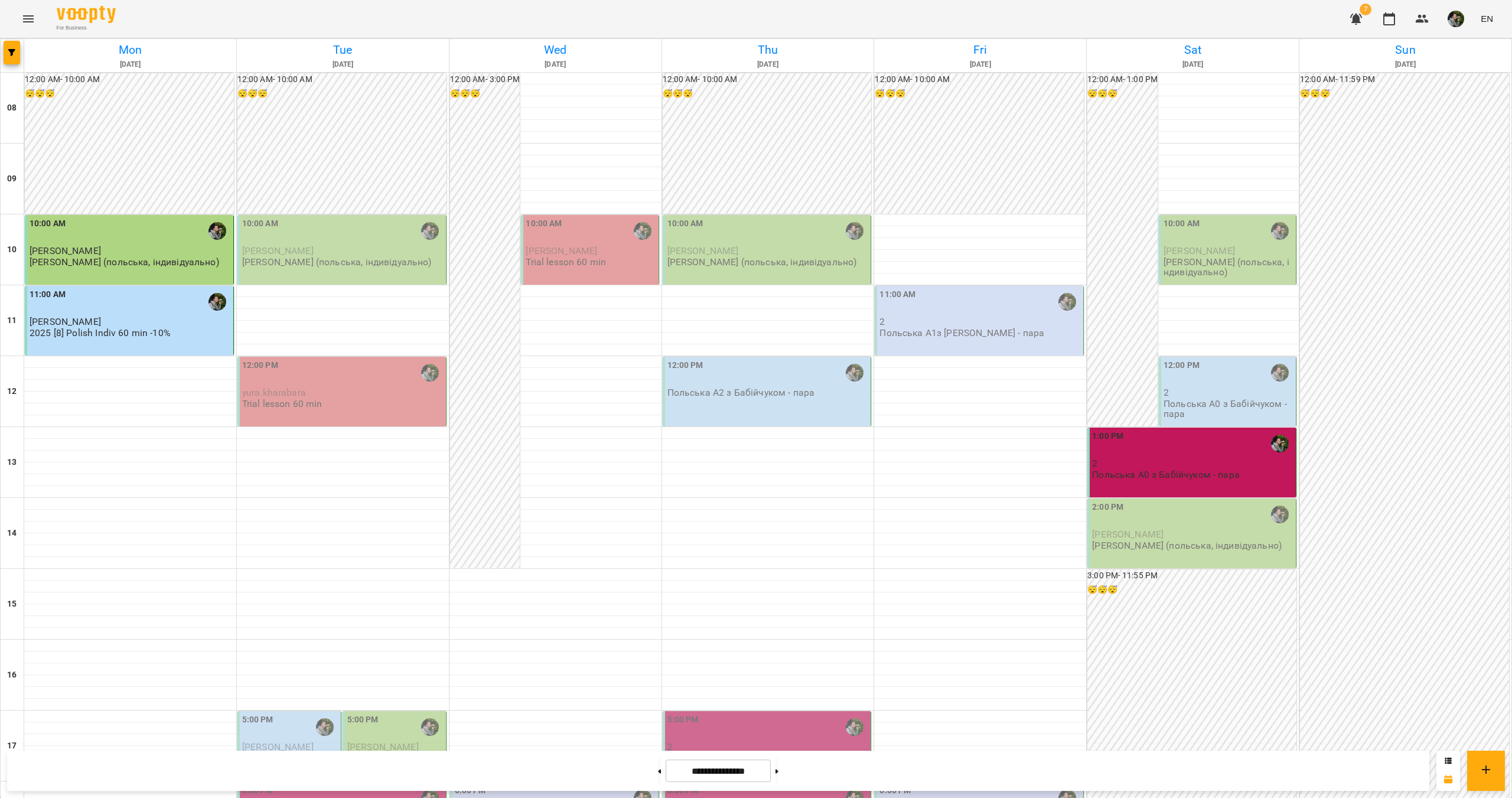
click at [1348, 12] on button "button" at bounding box center [1356, 19] width 28 height 28
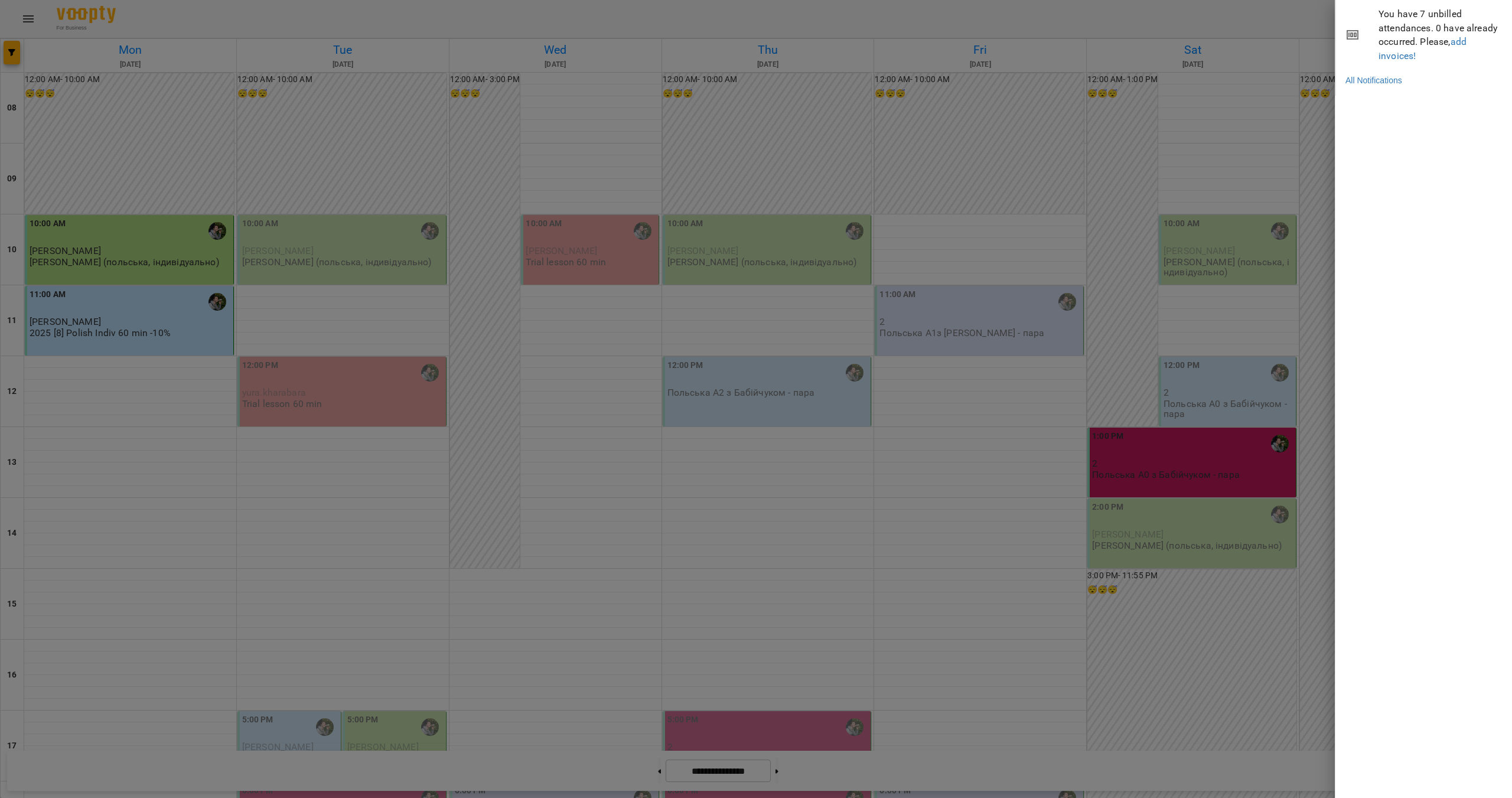
click at [1268, 15] on div at bounding box center [756, 399] width 1512 height 798
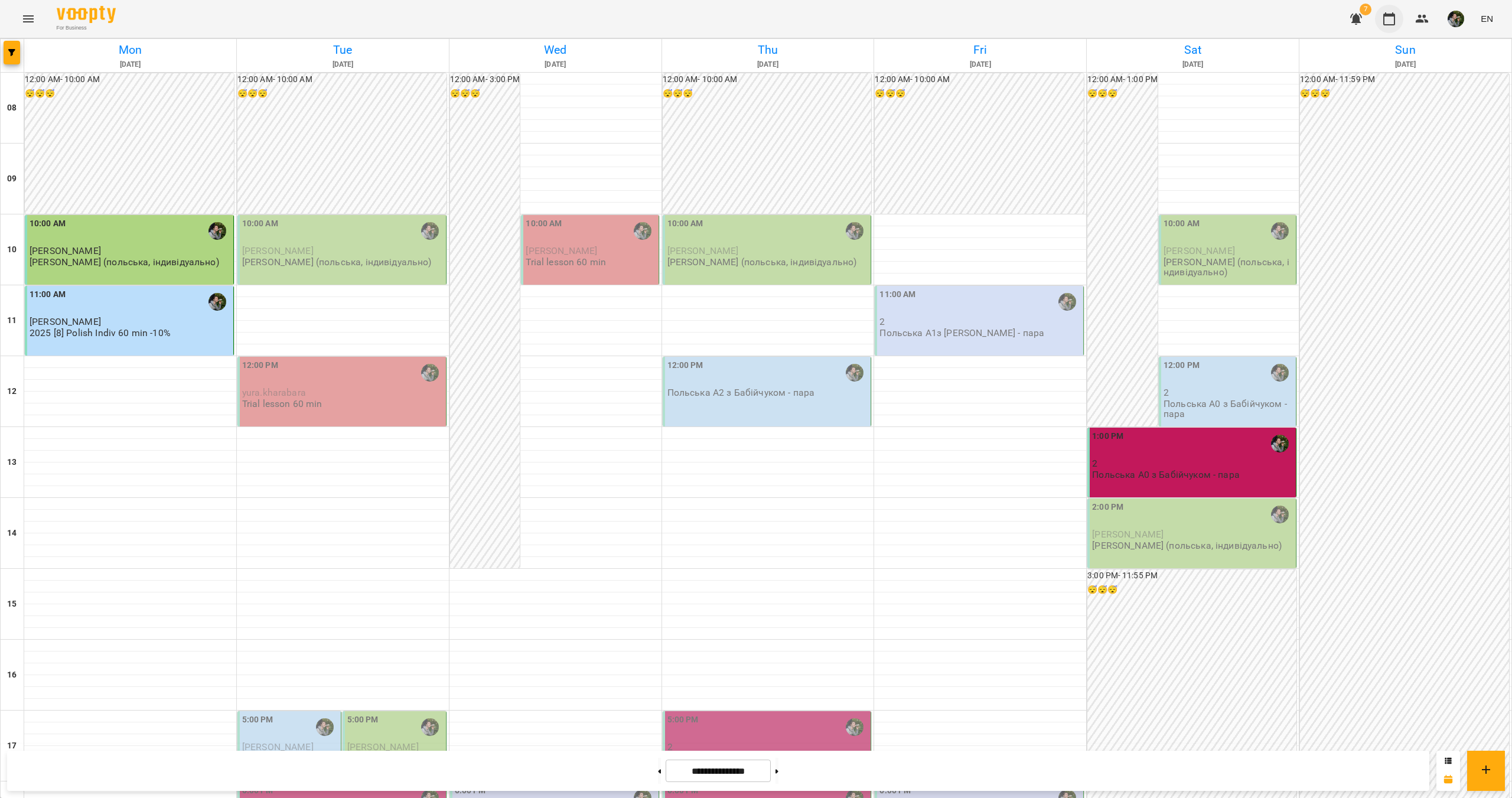
click at [1395, 21] on icon "button" at bounding box center [1389, 18] width 12 height 13
click at [1450, 759] on icon at bounding box center [1448, 761] width 7 height 7
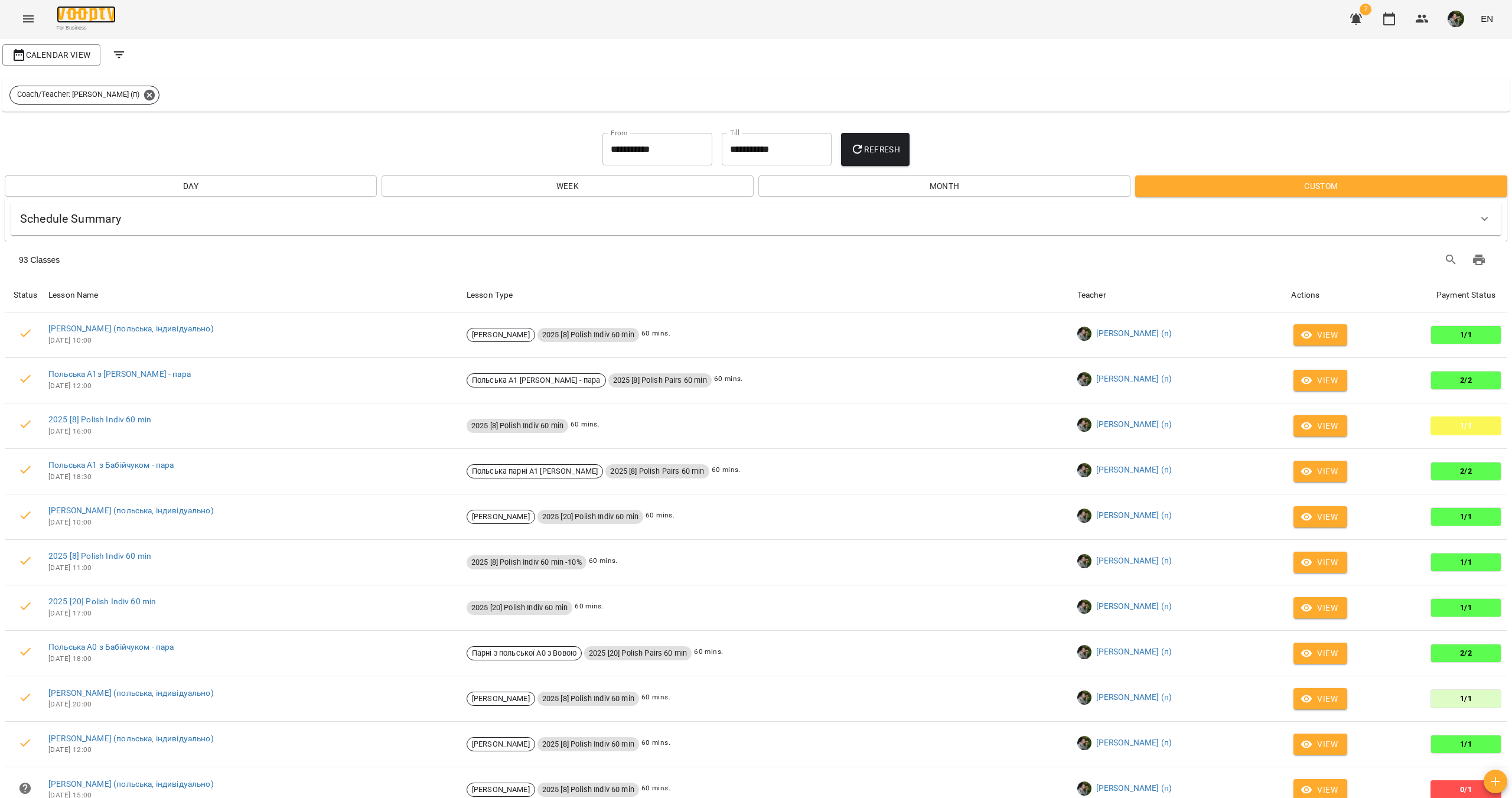
click at [80, 16] on img at bounding box center [86, 14] width 59 height 17
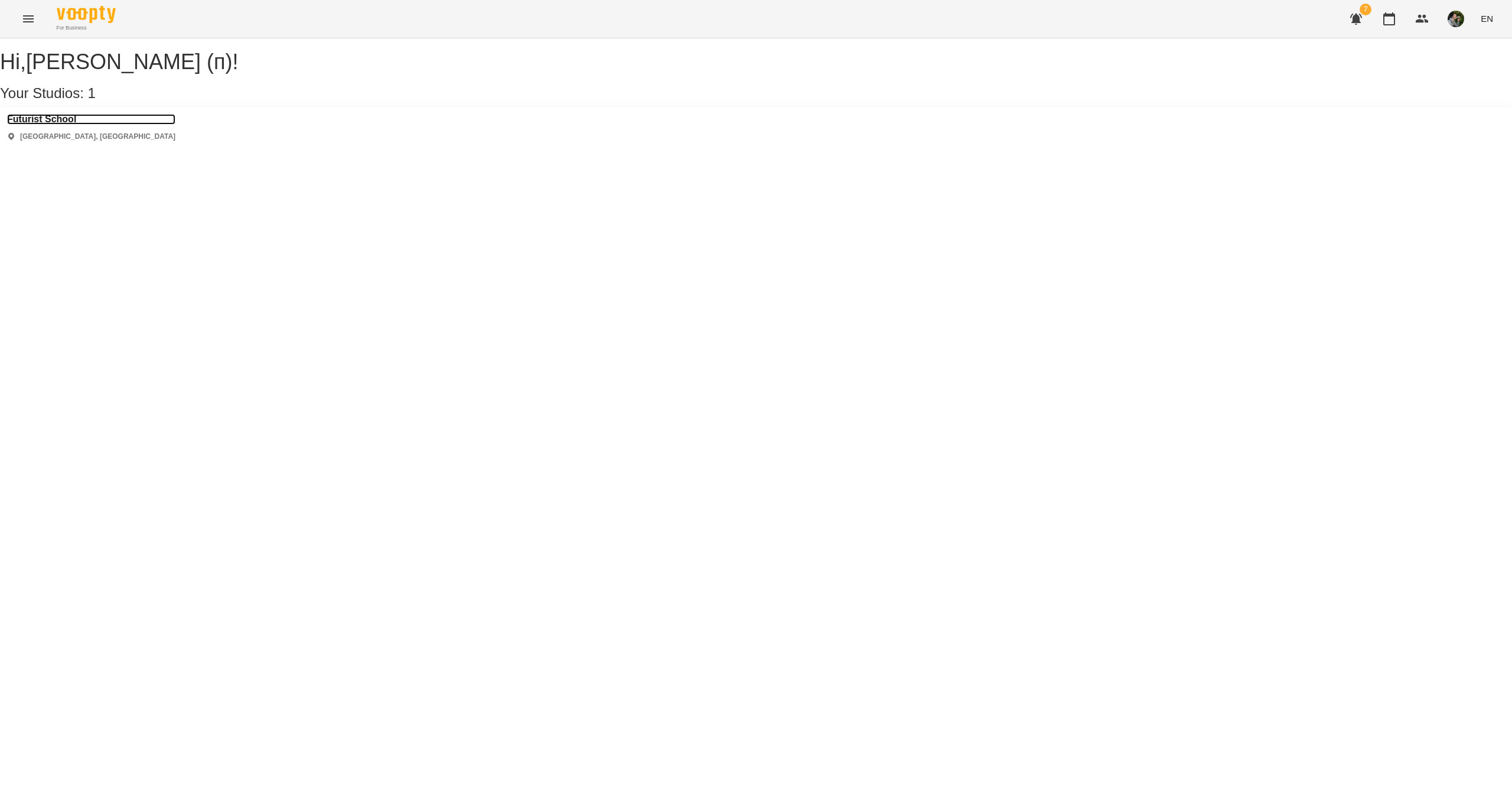
click at [63, 125] on h3 "Futurist School" at bounding box center [91, 119] width 169 height 11
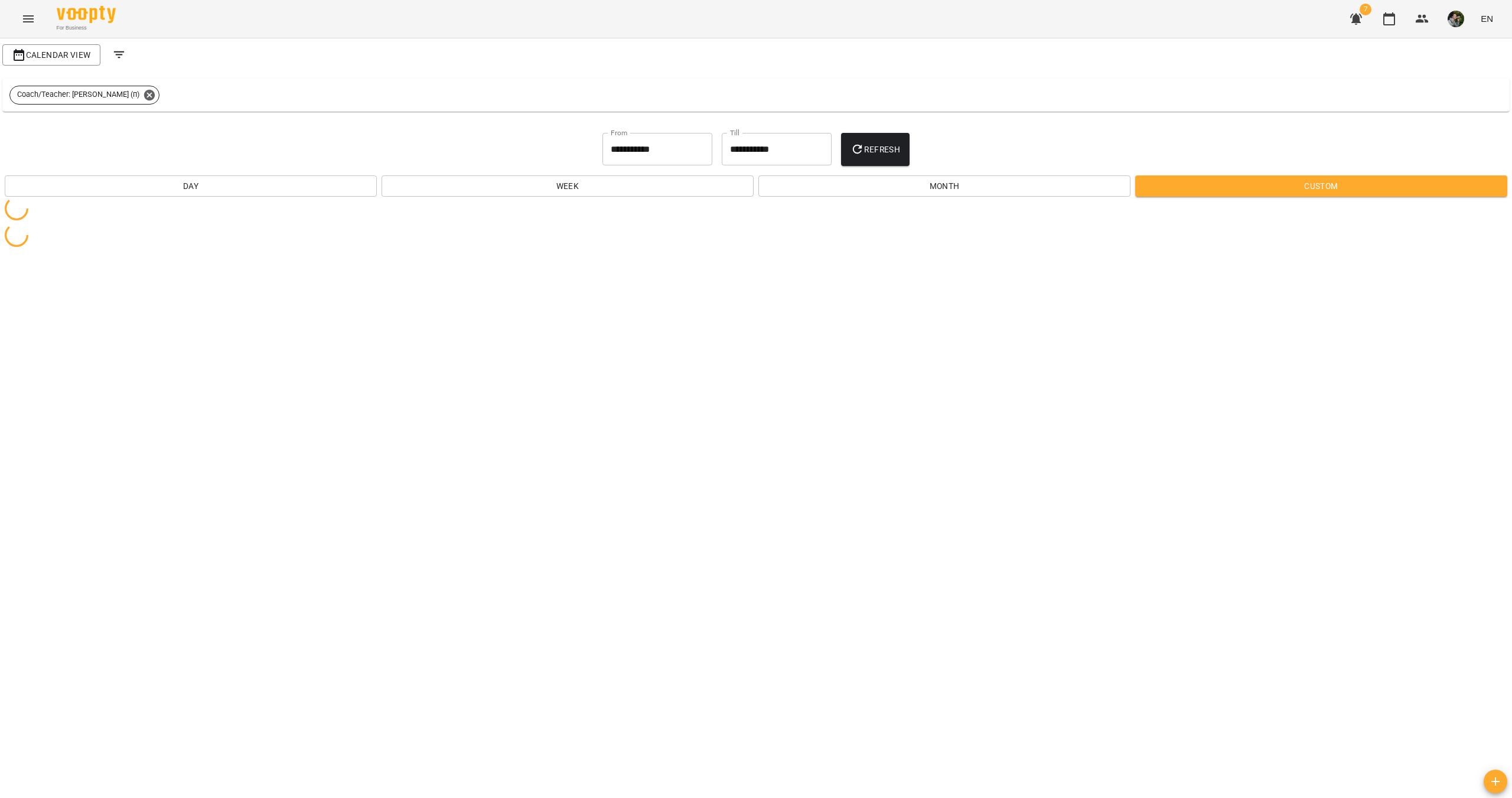
click at [1450, 27] on button "button" at bounding box center [1456, 18] width 30 height 30
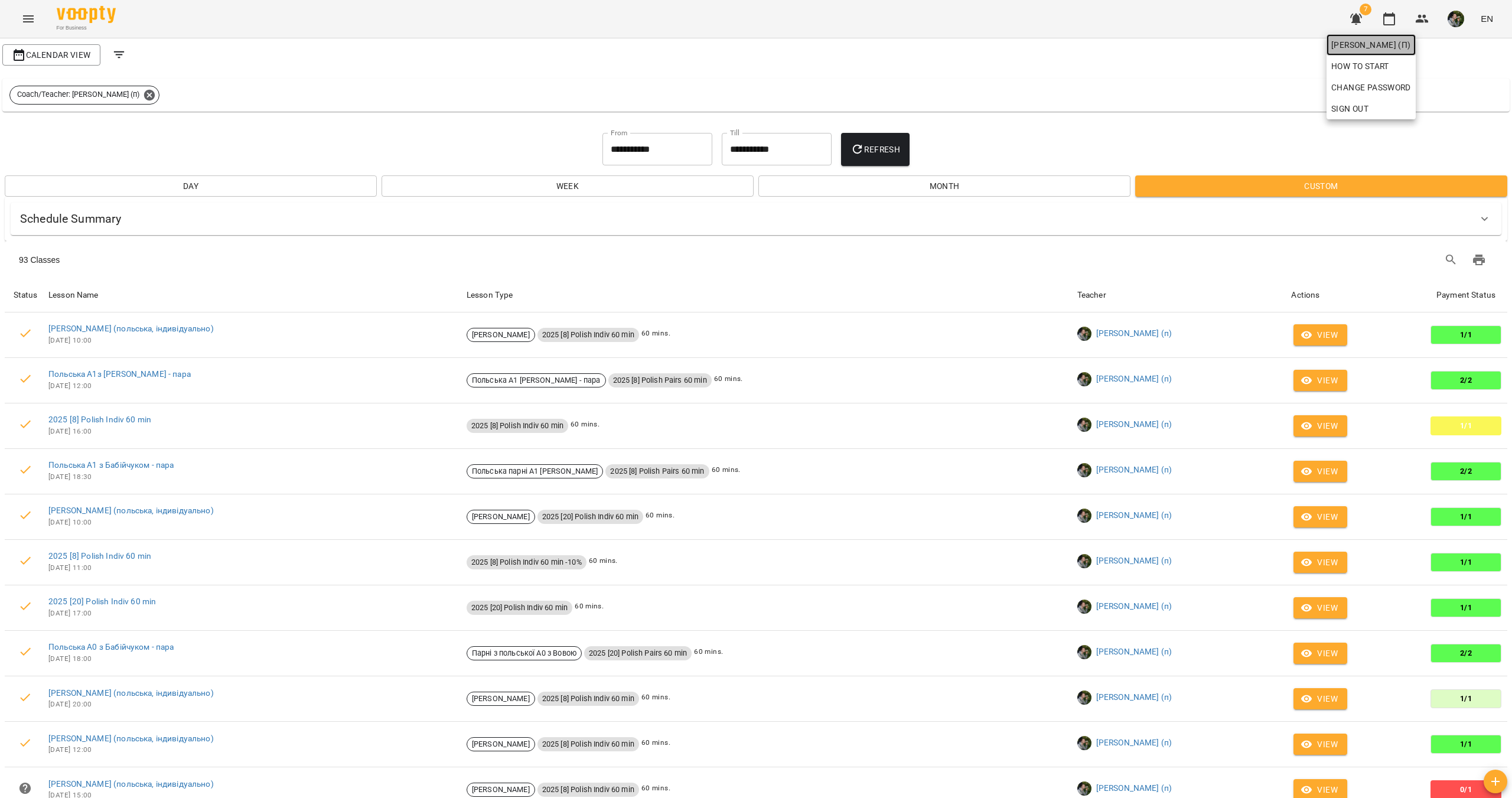
click at [1342, 49] on span "[PERSON_NAME] (п)" at bounding box center [1371, 45] width 80 height 14
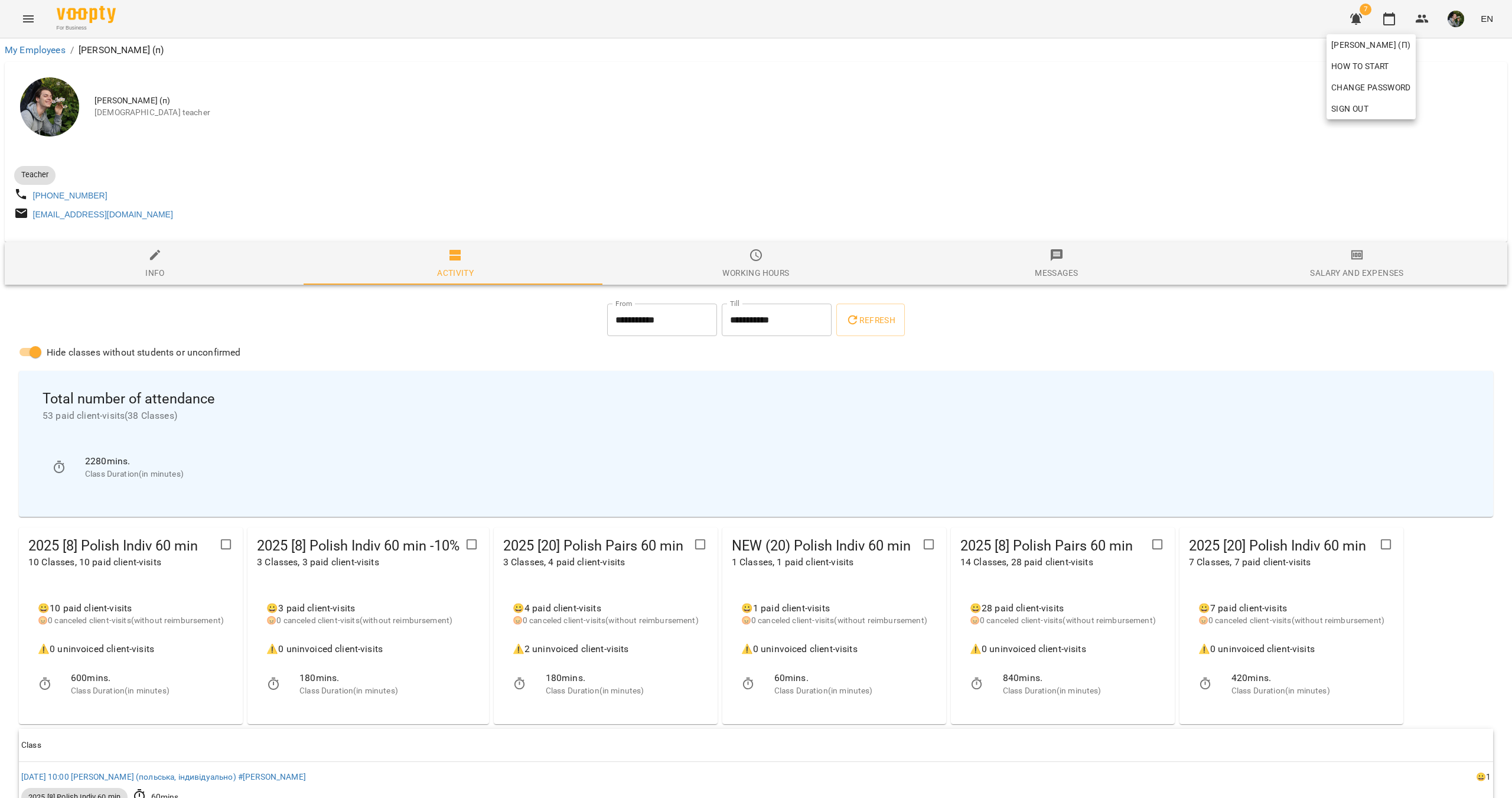
click at [749, 269] on div at bounding box center [756, 399] width 1512 height 798
click at [749, 262] on icon "button" at bounding box center [756, 255] width 14 height 14
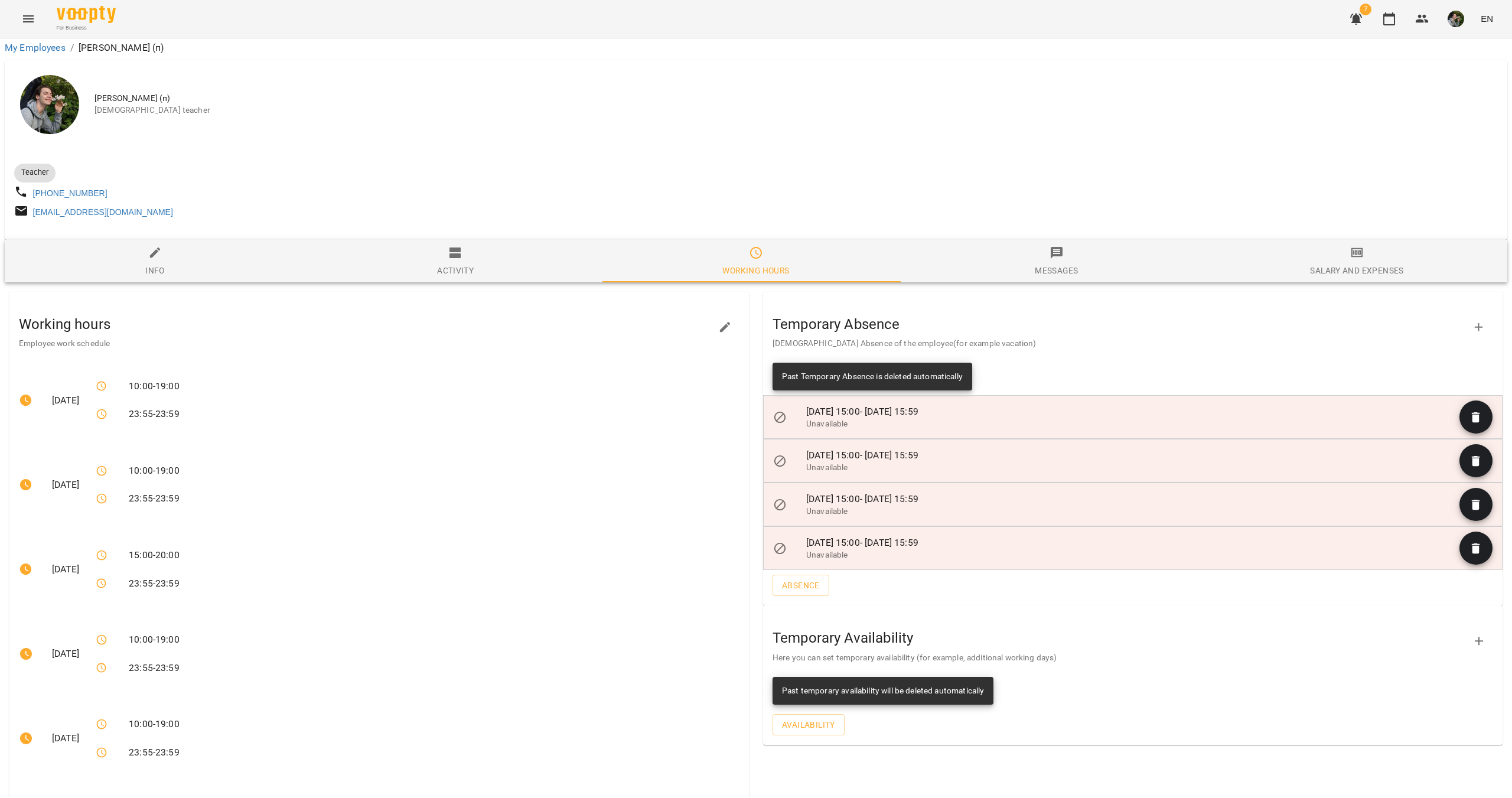
scroll to position [167, 0]
click at [798, 578] on span "Absence" at bounding box center [801, 585] width 38 height 14
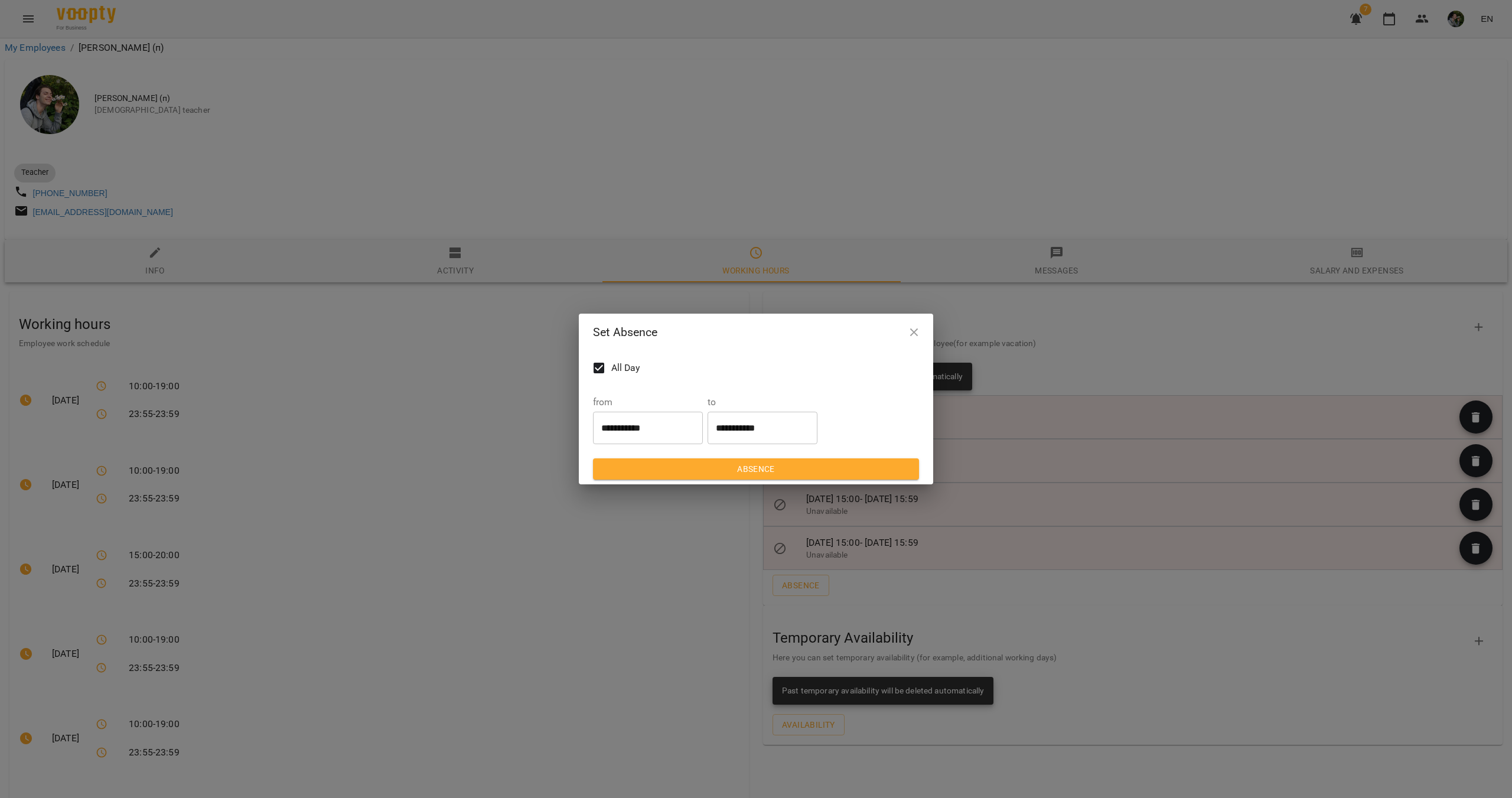
click at [660, 427] on input "**********" at bounding box center [648, 427] width 110 height 33
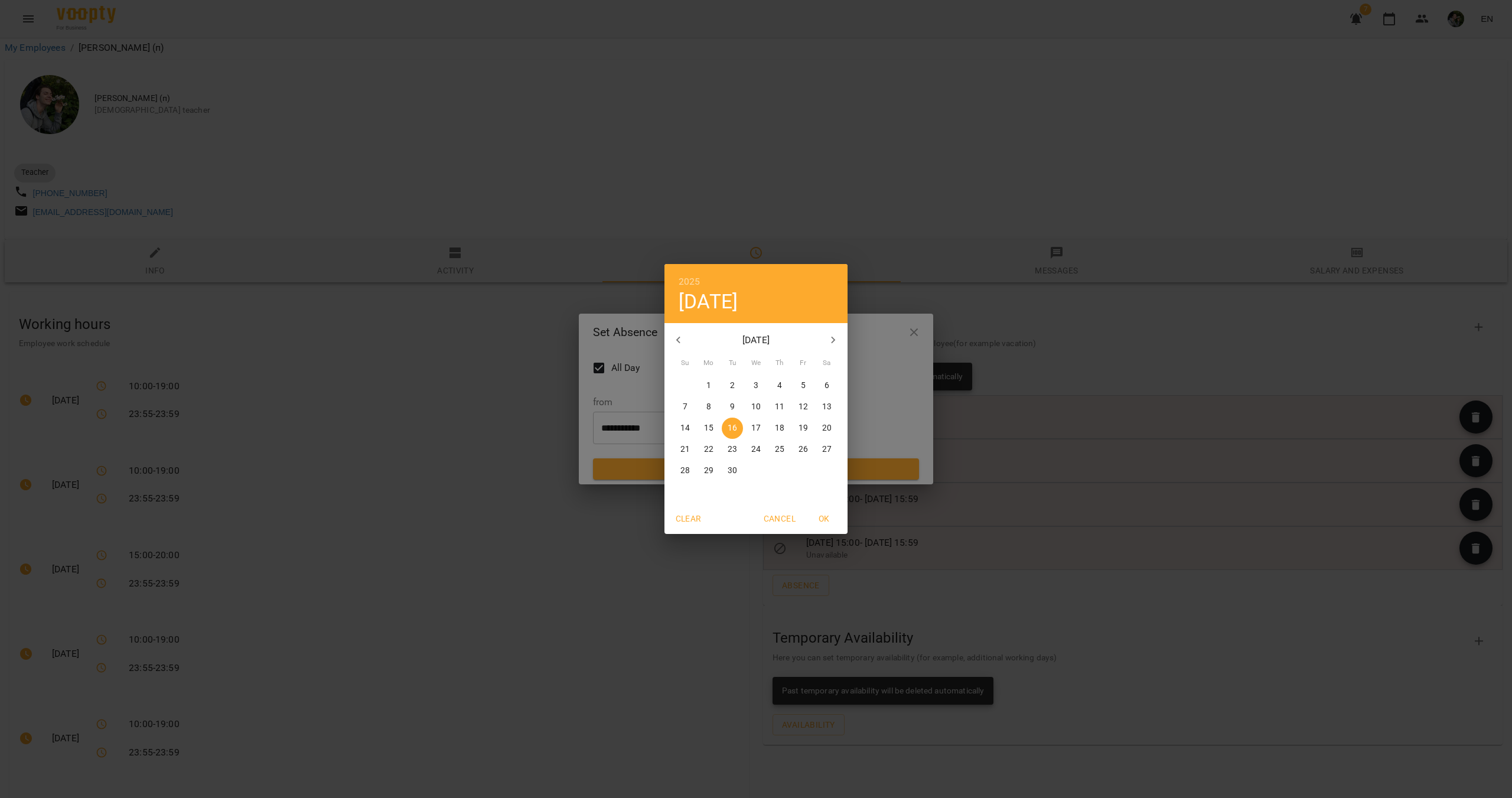
click at [494, 344] on div "2025 Tue, Sep 16 September 2025 Su Mo Tu We Th Fr Sa 31 1 2 3 4 5 6 7 8 9 10 11…" at bounding box center [756, 399] width 1512 height 798
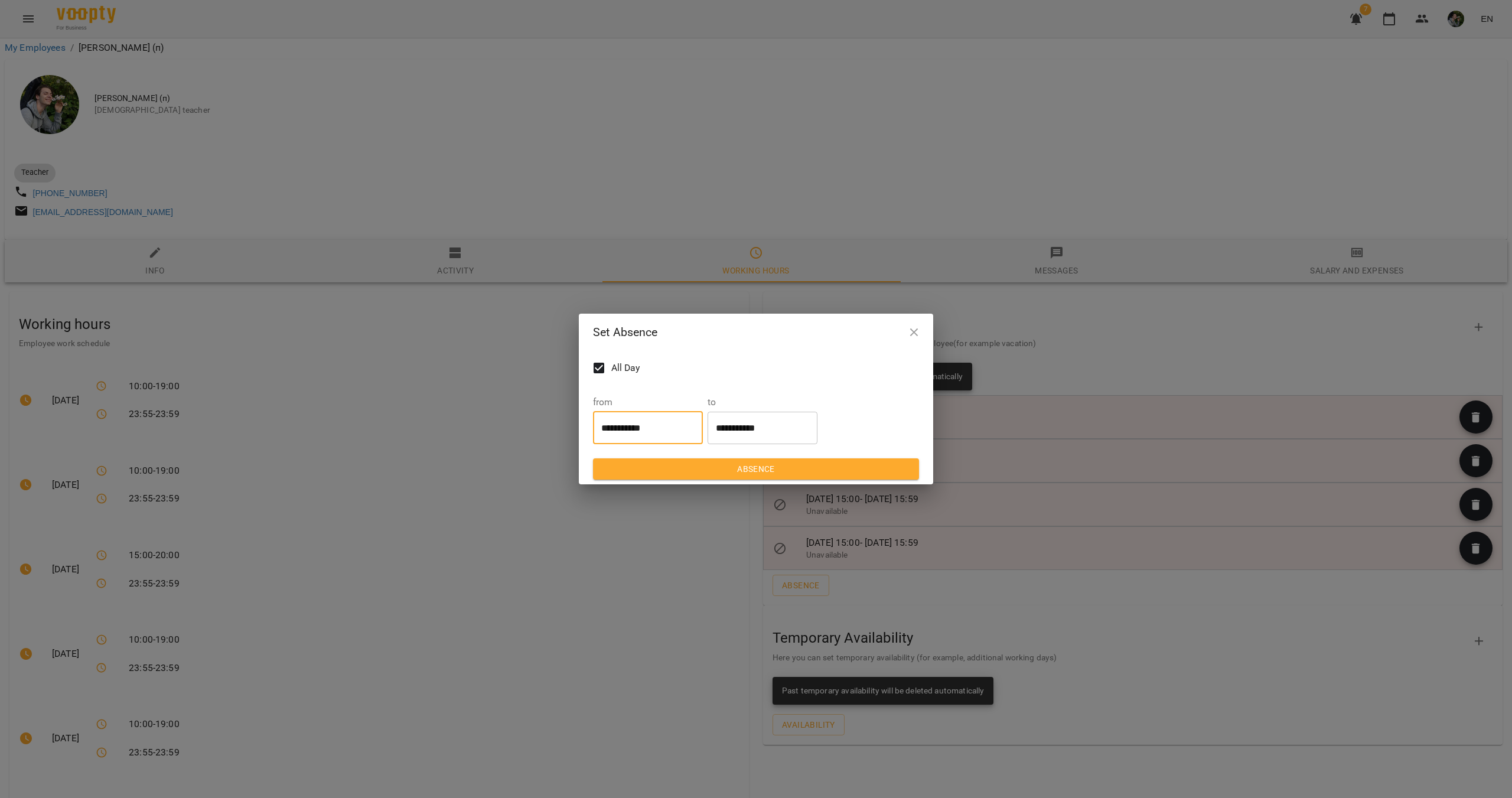
click at [916, 327] on icon "button" at bounding box center [914, 332] width 14 height 14
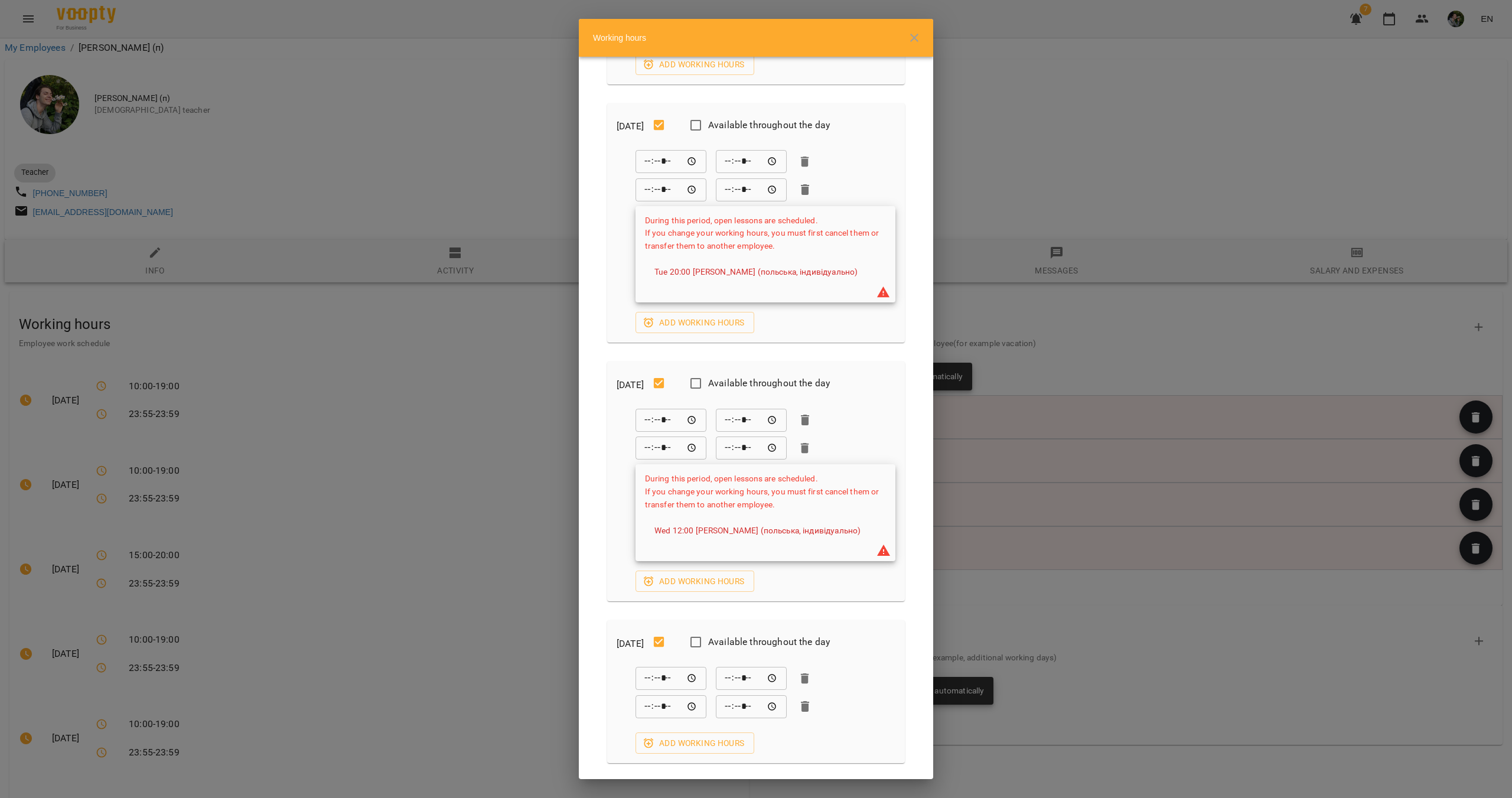
scroll to position [177, 0]
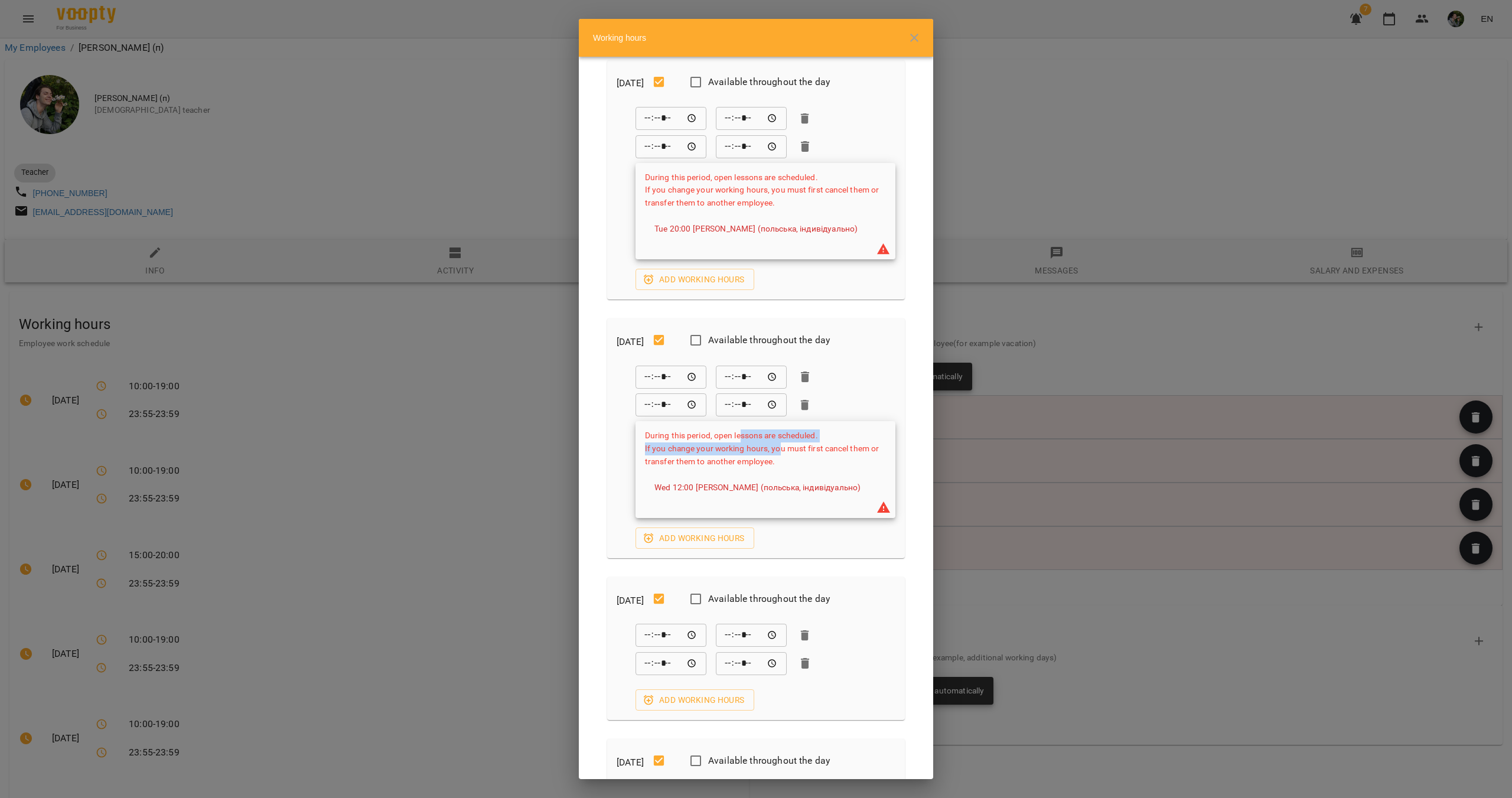
drag, startPoint x: 747, startPoint y: 449, endPoint x: 794, endPoint y: 457, distance: 47.7
click at [781, 455] on span "During this period, open lessons are scheduled. If you change your working hour…" at bounding box center [762, 447] width 234 height 35
click at [803, 458] on span "During this period, open lessons are scheduled. If you change your working hour…" at bounding box center [762, 447] width 234 height 35
click at [713, 546] on span "Add working hours" at bounding box center [694, 538] width 99 height 14
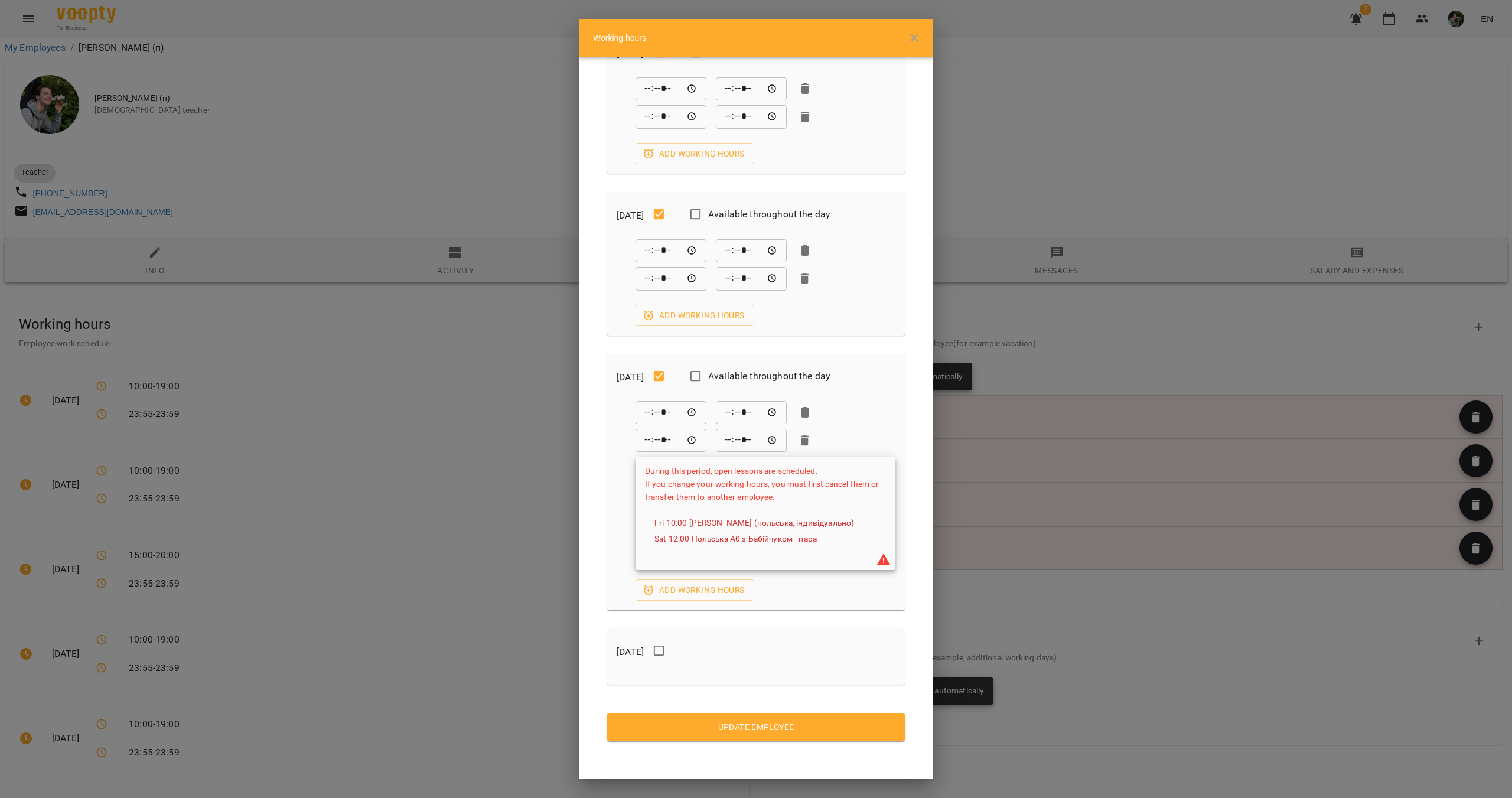
scroll to position [786, 0]
click at [534, 380] on div "Working hours Monday Available throughout the day ***** ​ ***** ​ ***** ​ *****…" at bounding box center [756, 399] width 1512 height 798
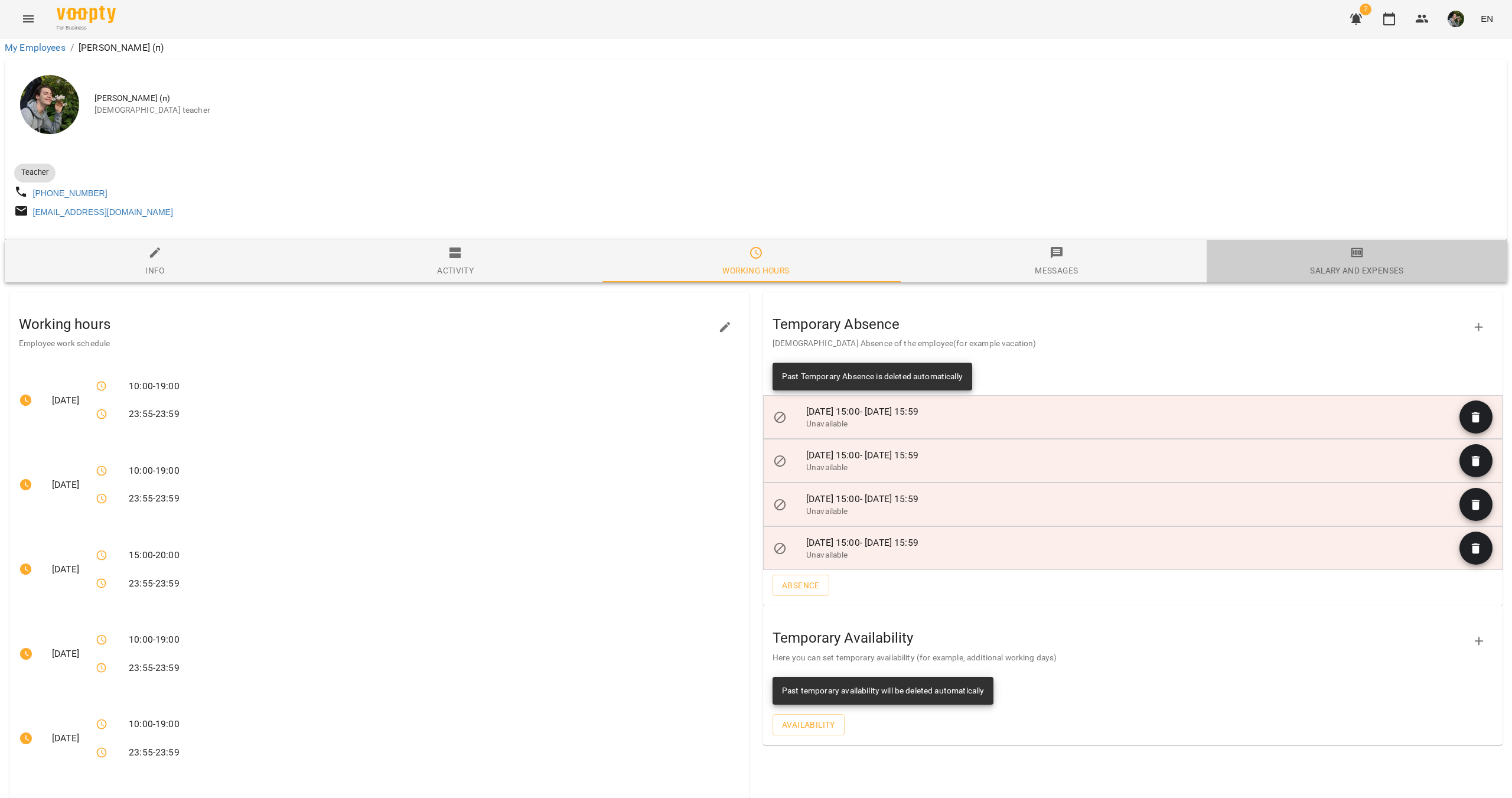
click at [1326, 246] on span "Salary and Expenses" at bounding box center [1356, 261] width 286 height 32
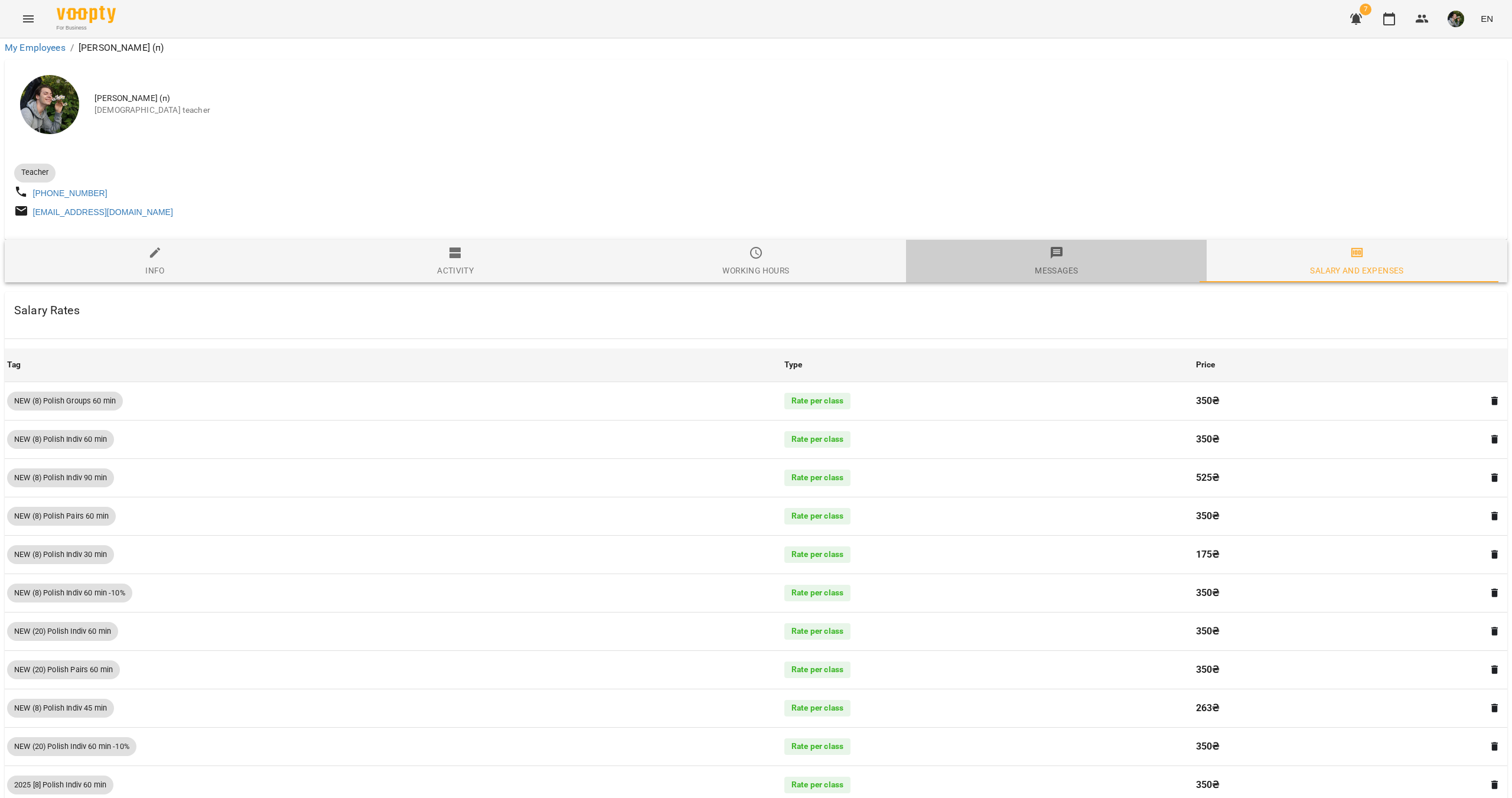
click at [1065, 246] on span "Messages" at bounding box center [1056, 261] width 286 height 32
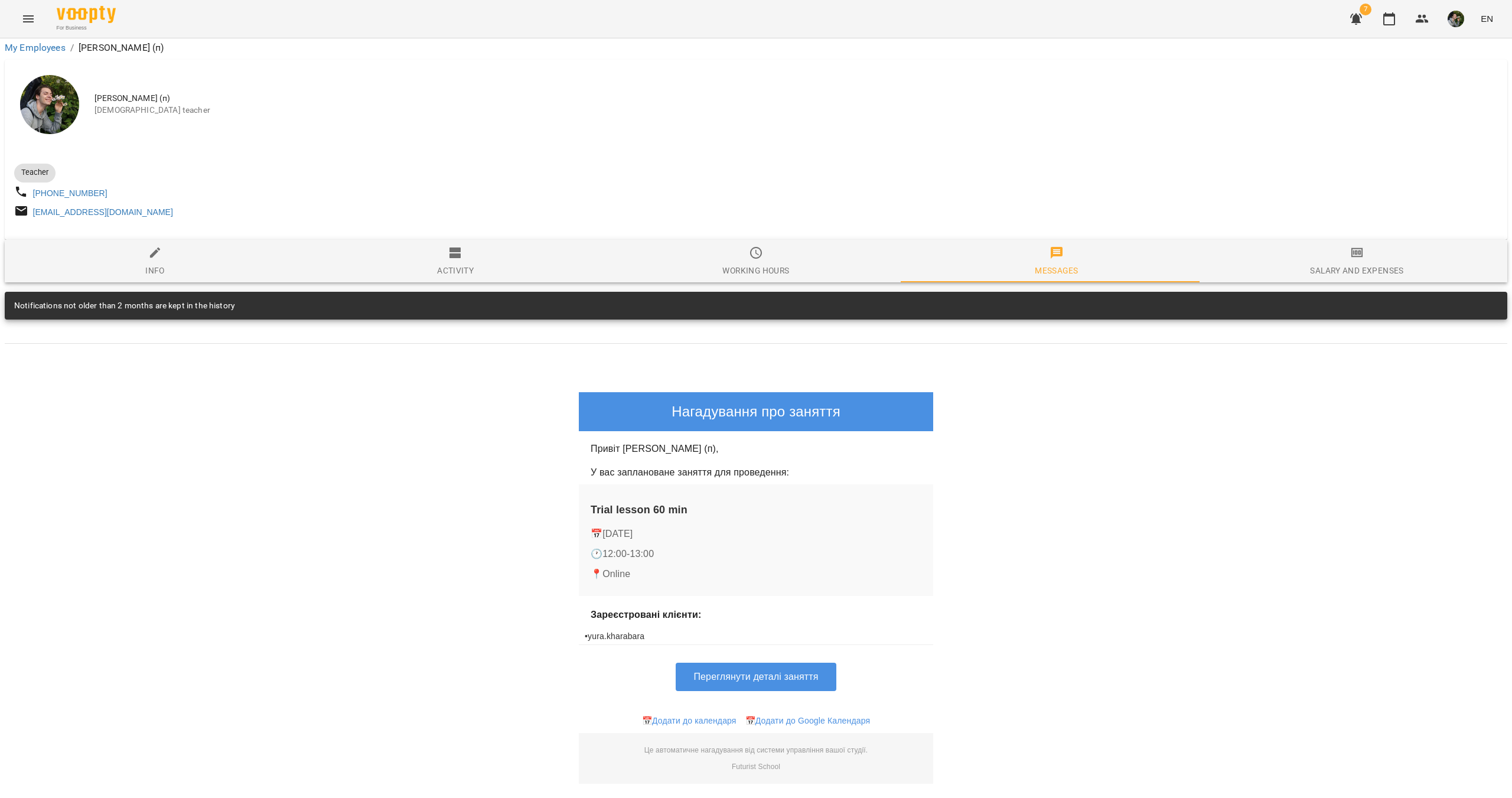
click at [761, 263] on div "Working hours" at bounding box center [755, 270] width 67 height 14
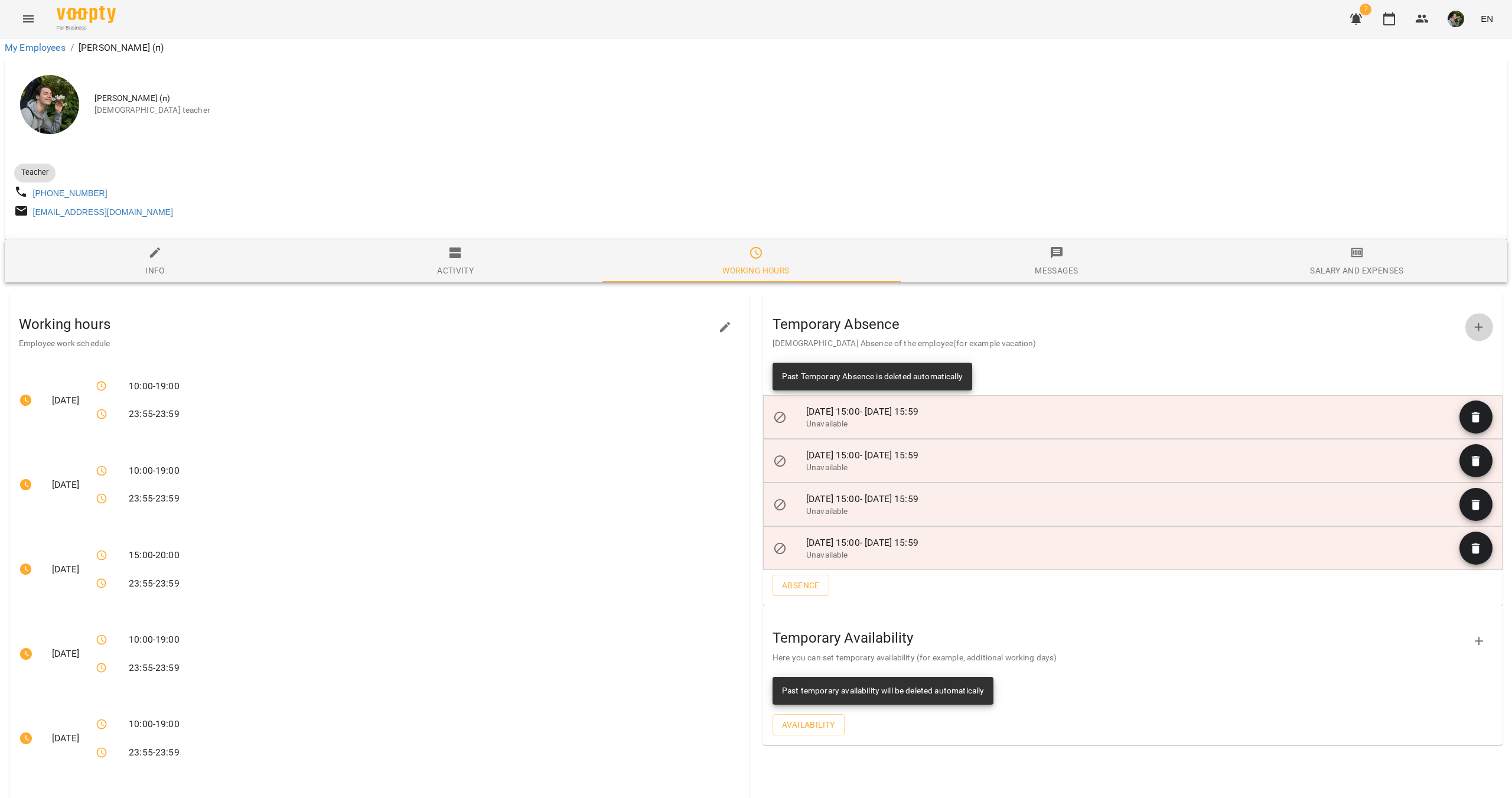
click at [1472, 320] on icon "button" at bounding box center [1479, 327] width 14 height 14
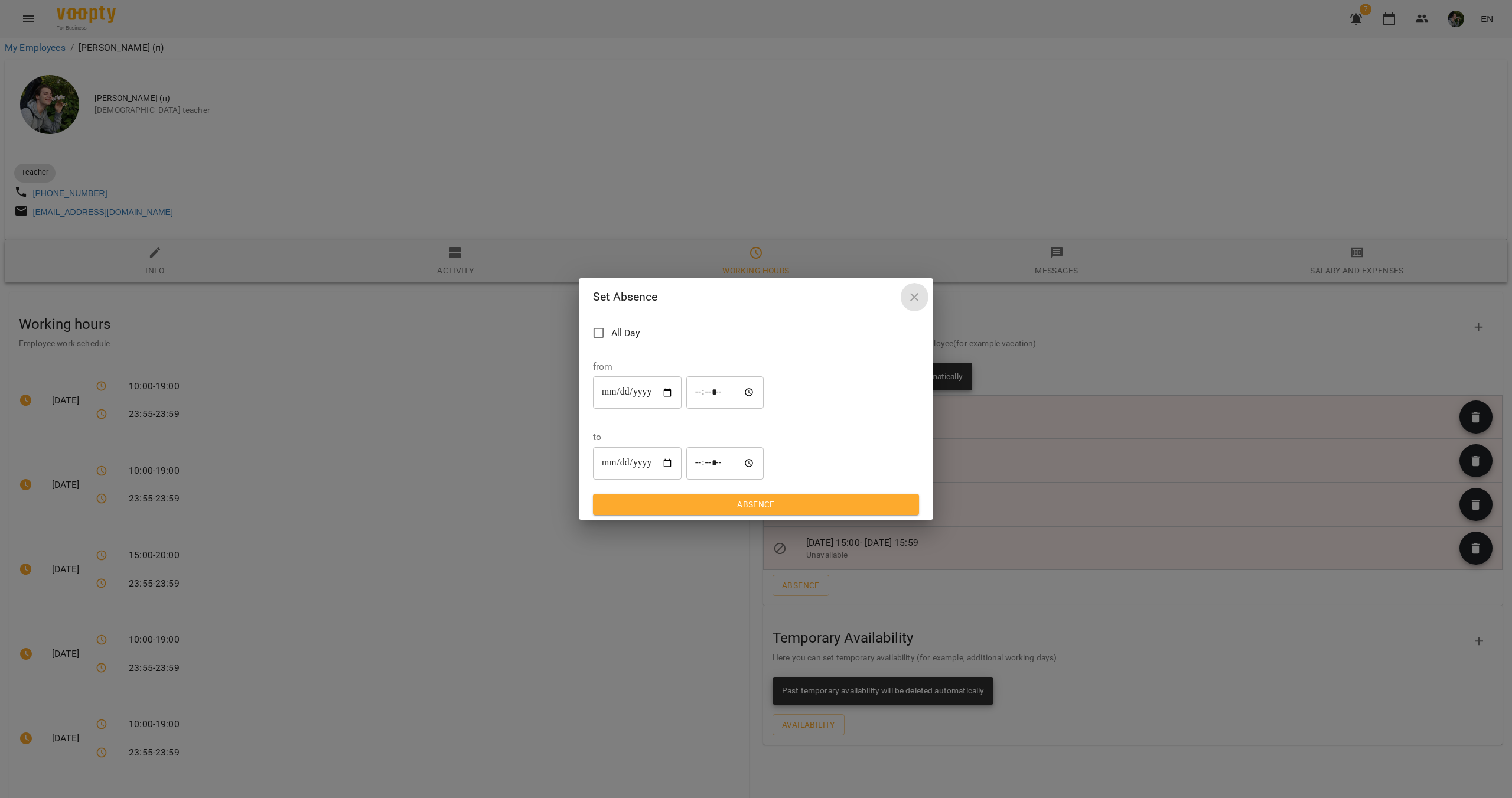
click at [918, 301] on icon "button" at bounding box center [914, 297] width 8 height 8
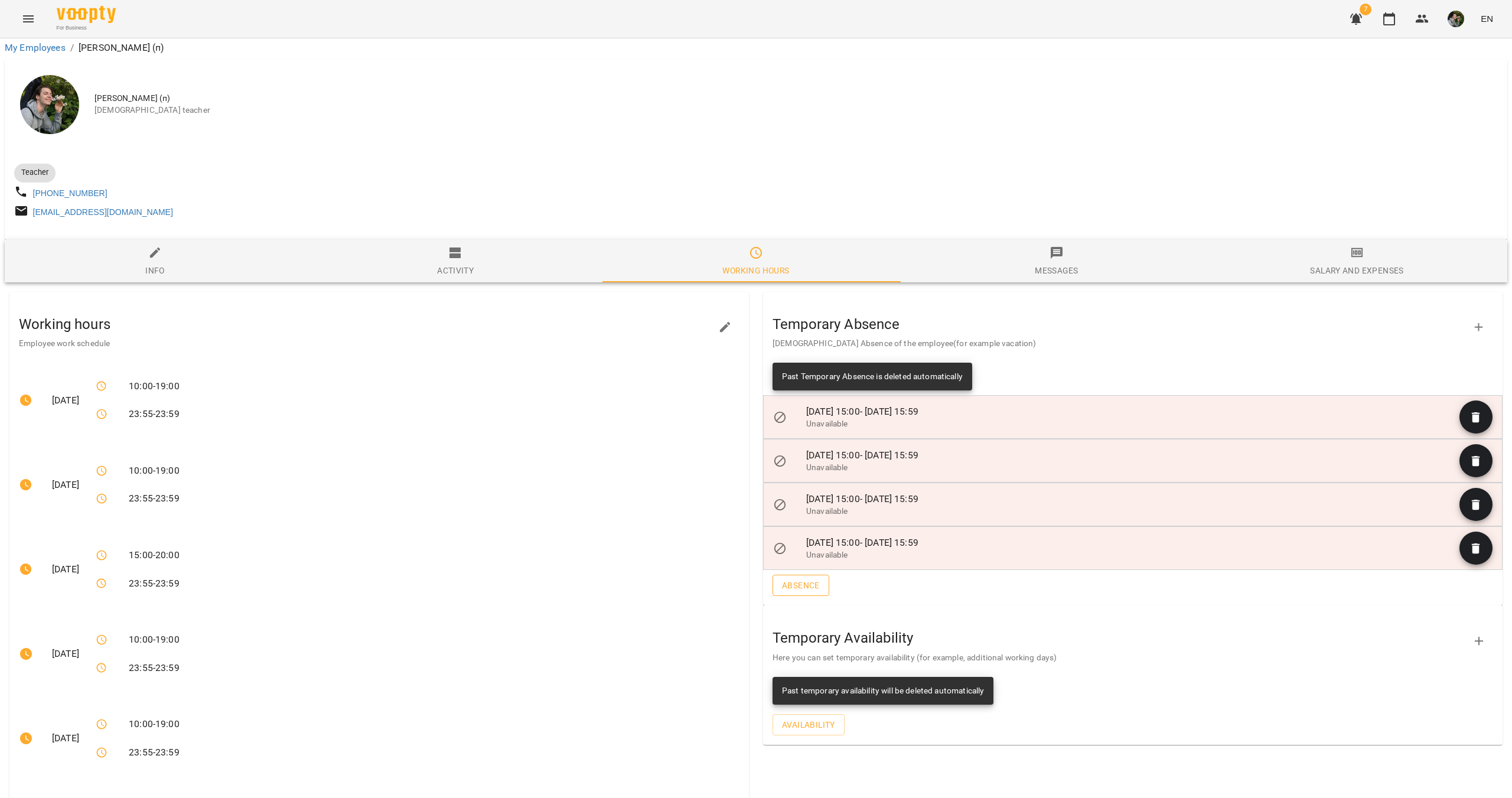
click at [806, 578] on span "Absence" at bounding box center [801, 585] width 38 height 14
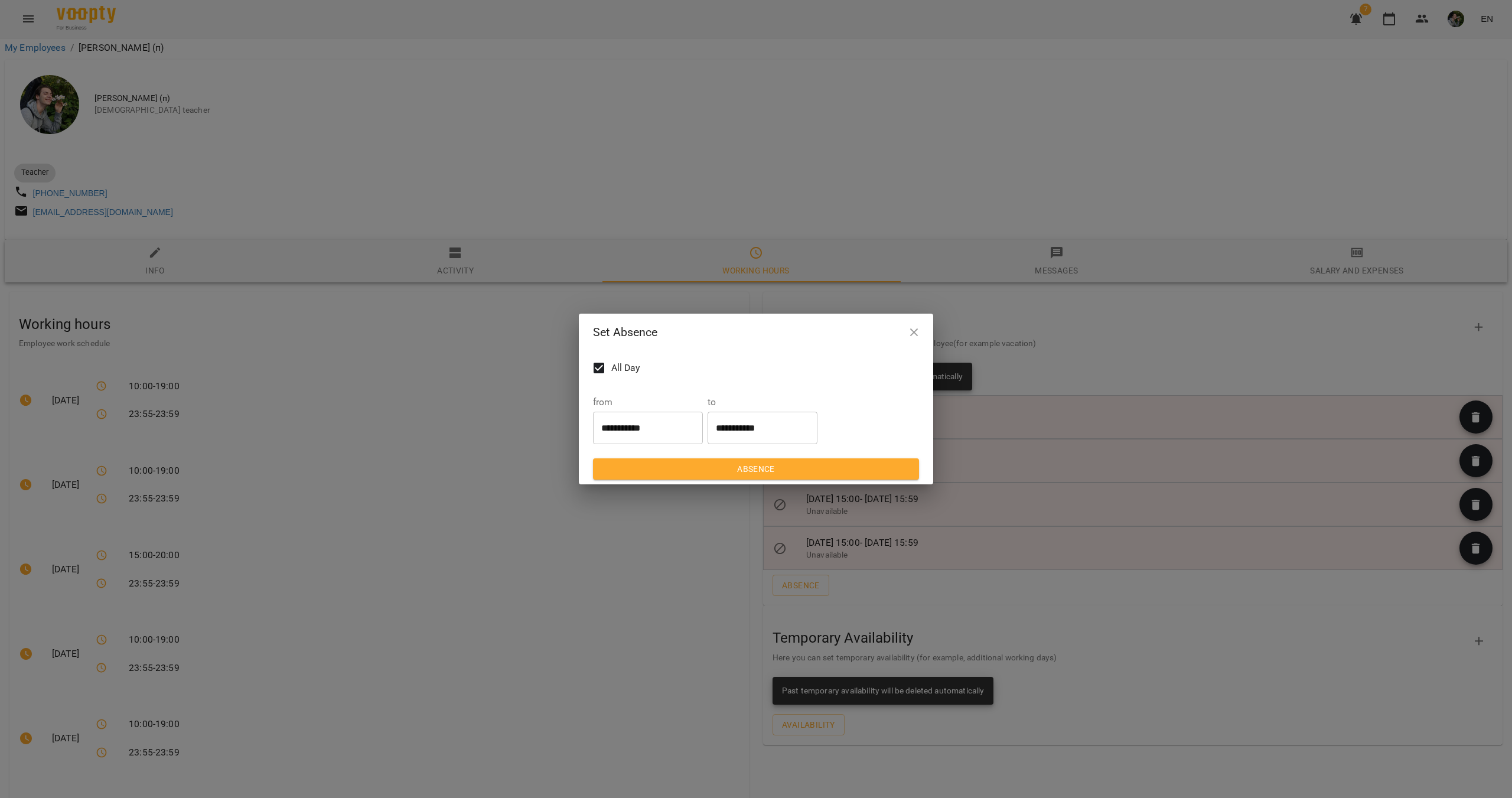
click at [913, 319] on button "button" at bounding box center [914, 332] width 28 height 28
